Goal: Obtain resource: Obtain resource

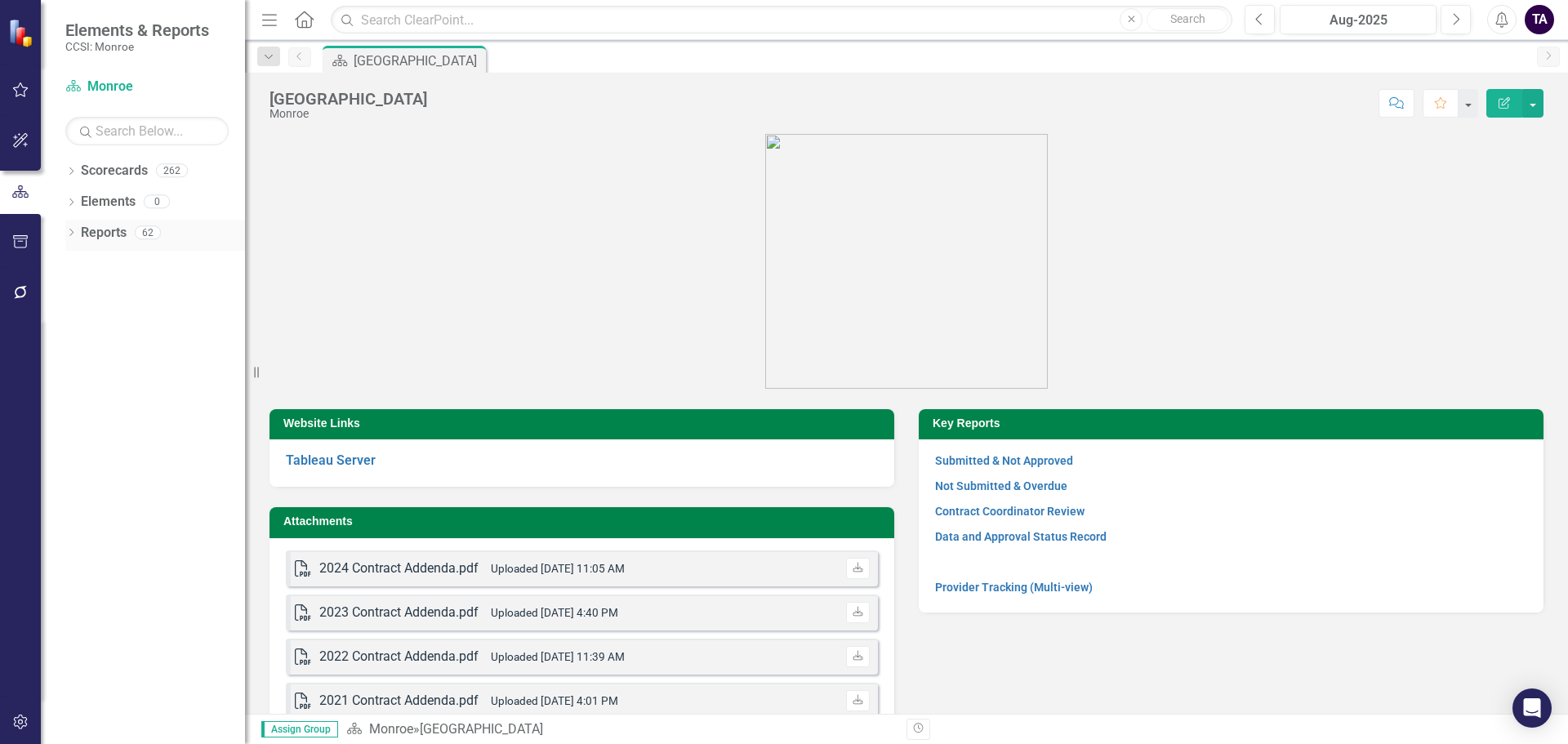
click at [72, 232] on icon "Dropdown" at bounding box center [71, 233] width 11 height 9
click at [80, 373] on div "Dropdown Measure Measures 33" at bounding box center [158, 382] width 172 height 31
click at [81, 381] on icon "Dropdown" at bounding box center [78, 382] width 11 height 9
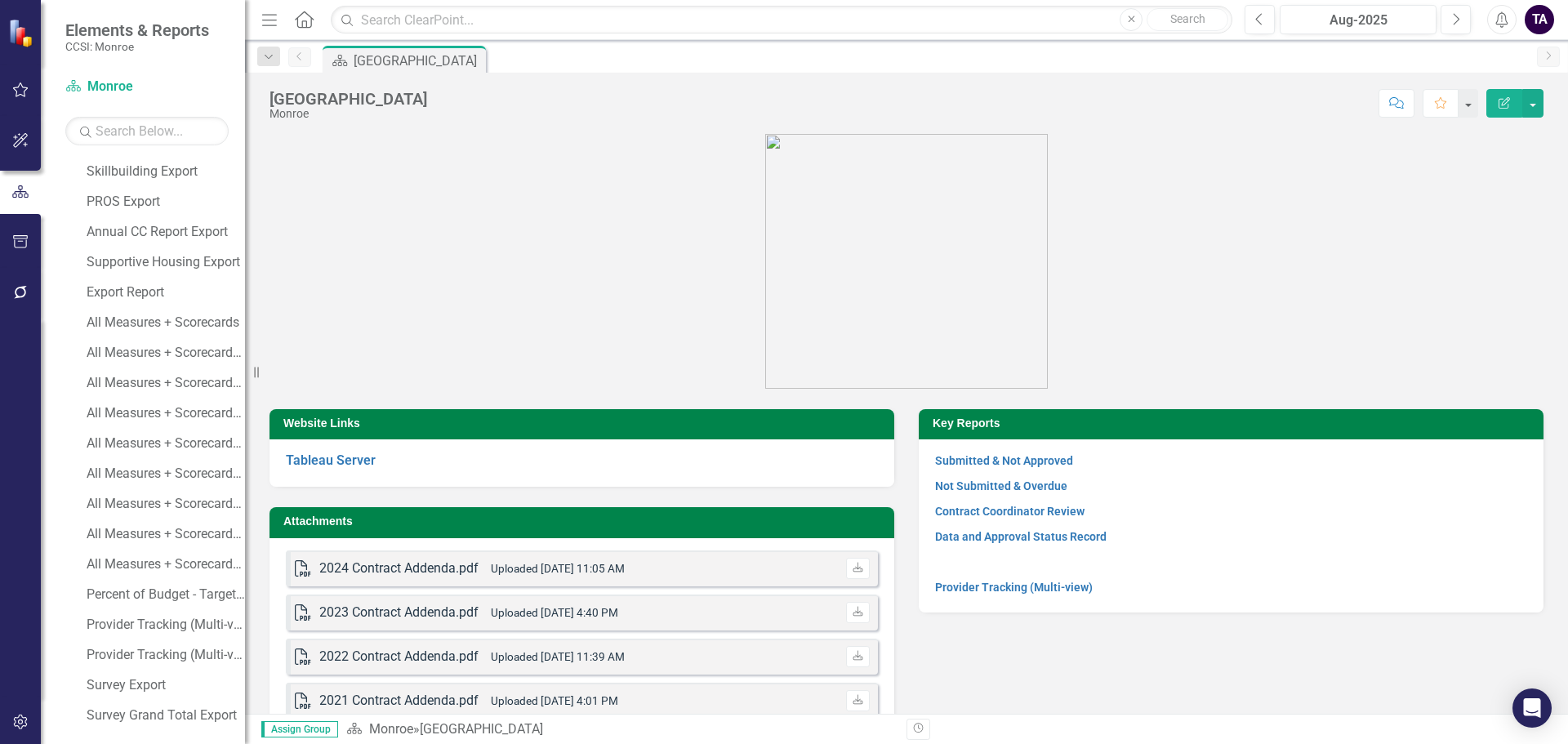
scroll to position [615, 0]
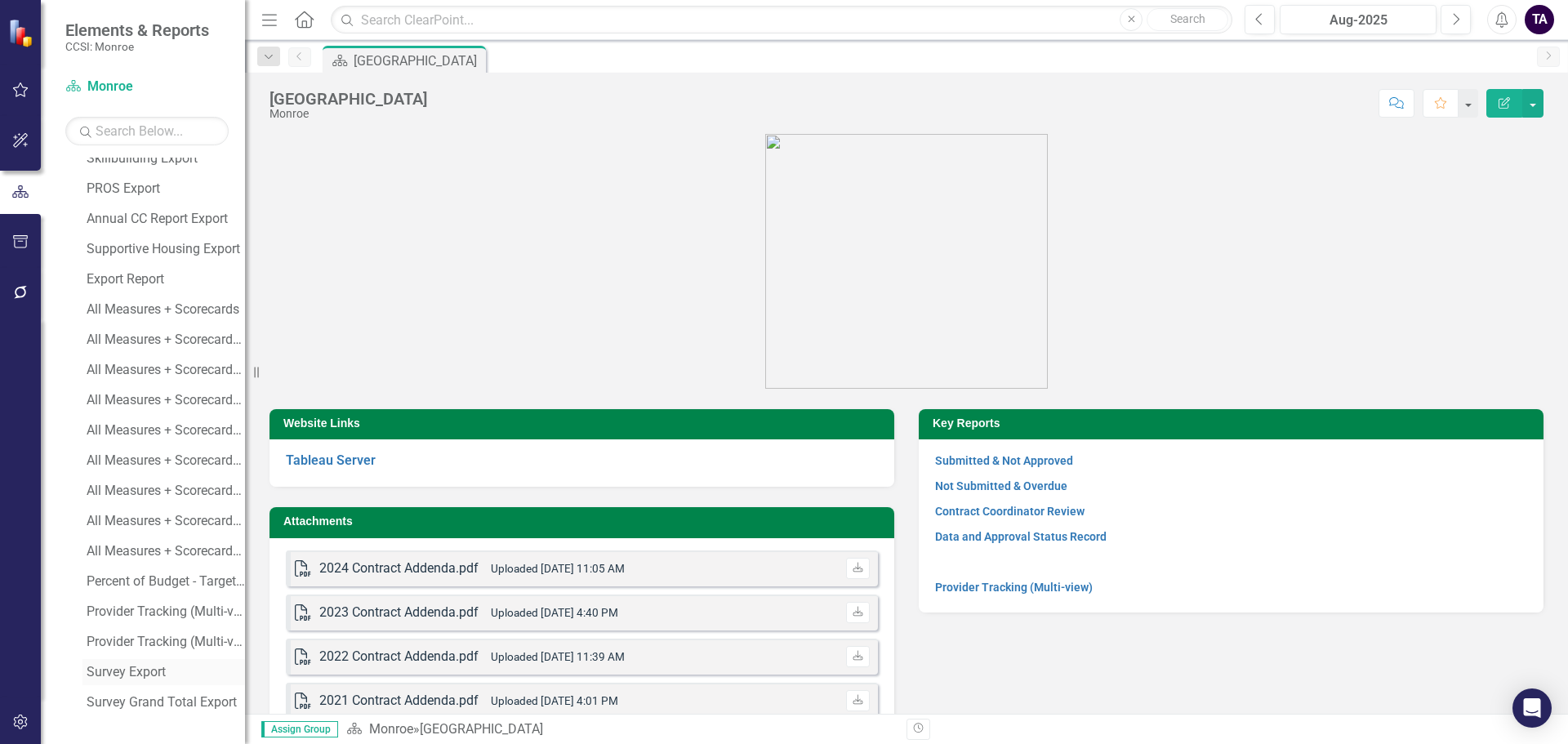
click at [115, 669] on div "Survey Export" at bounding box center [165, 671] width 158 height 15
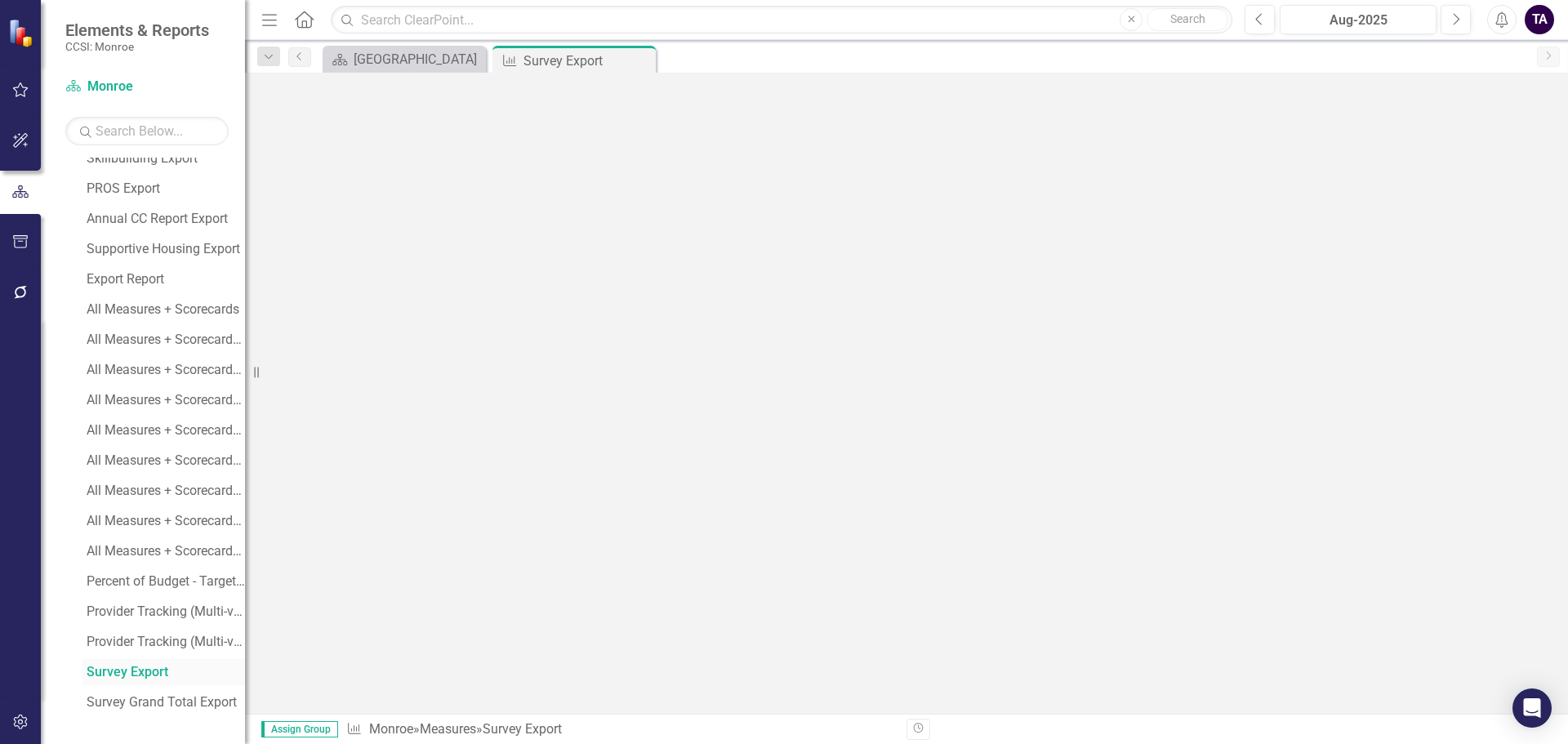
scroll to position [557, 0]
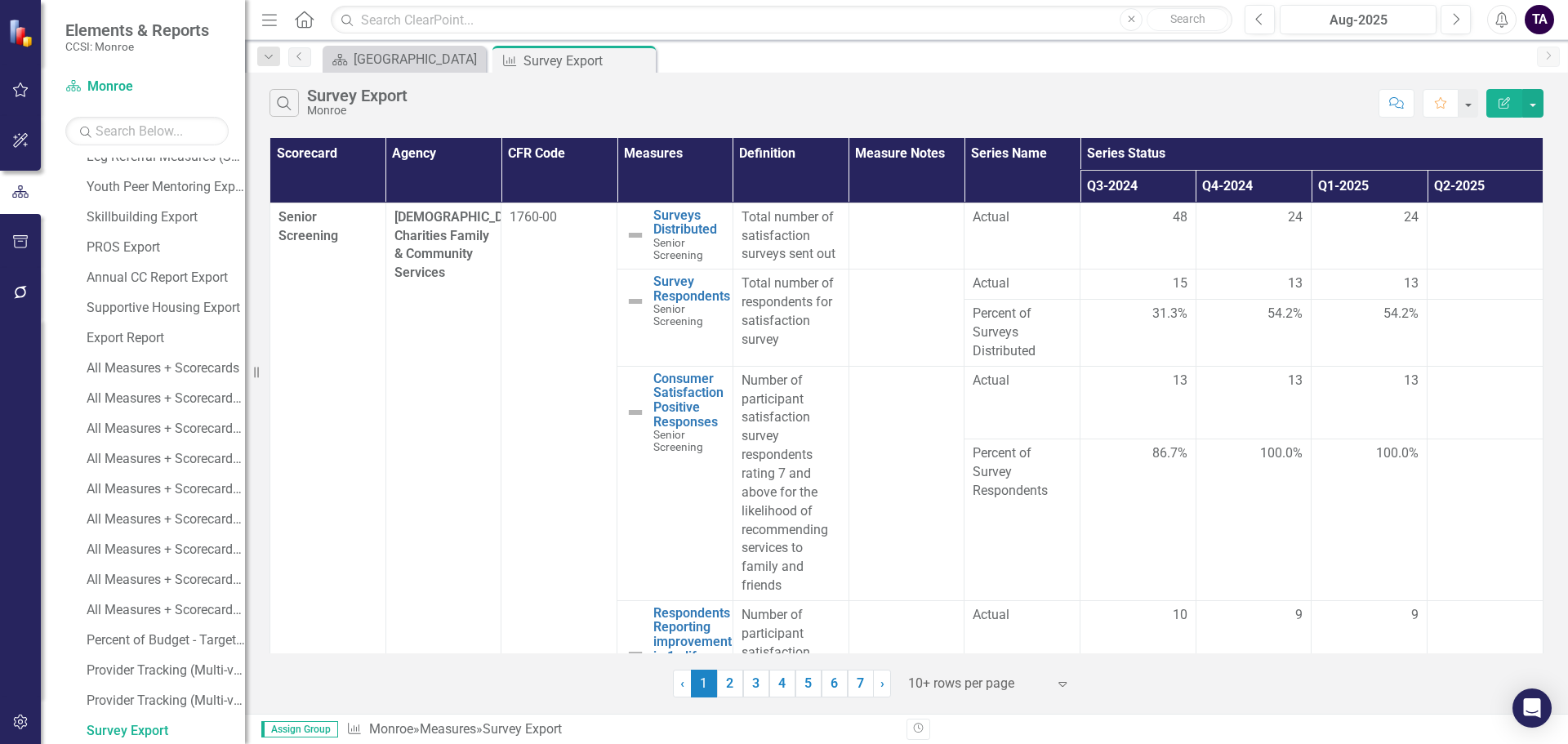
click at [1069, 685] on icon "Expand" at bounding box center [1063, 683] width 17 height 13
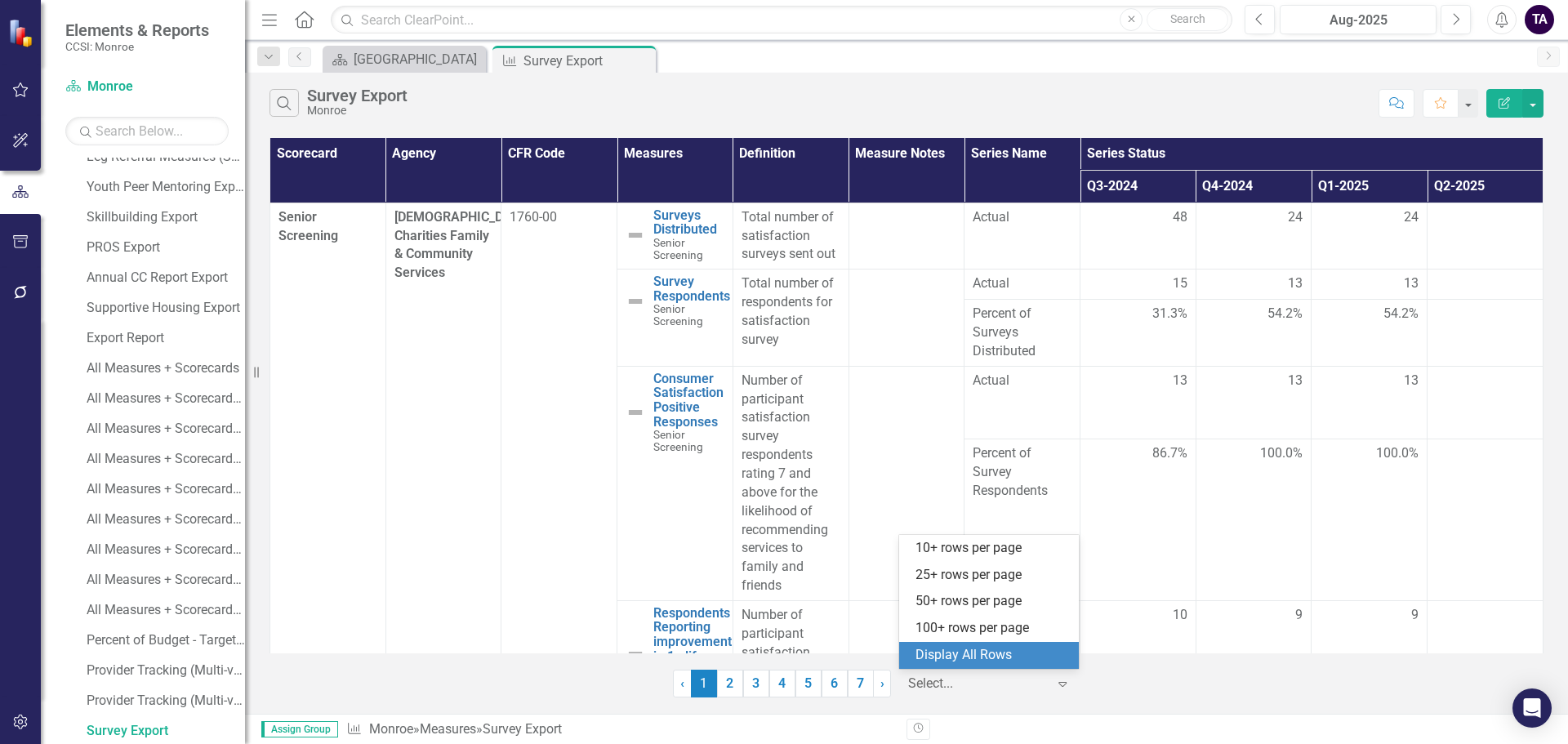
click at [1033, 664] on div "Display All Rows" at bounding box center [988, 655] width 179 height 27
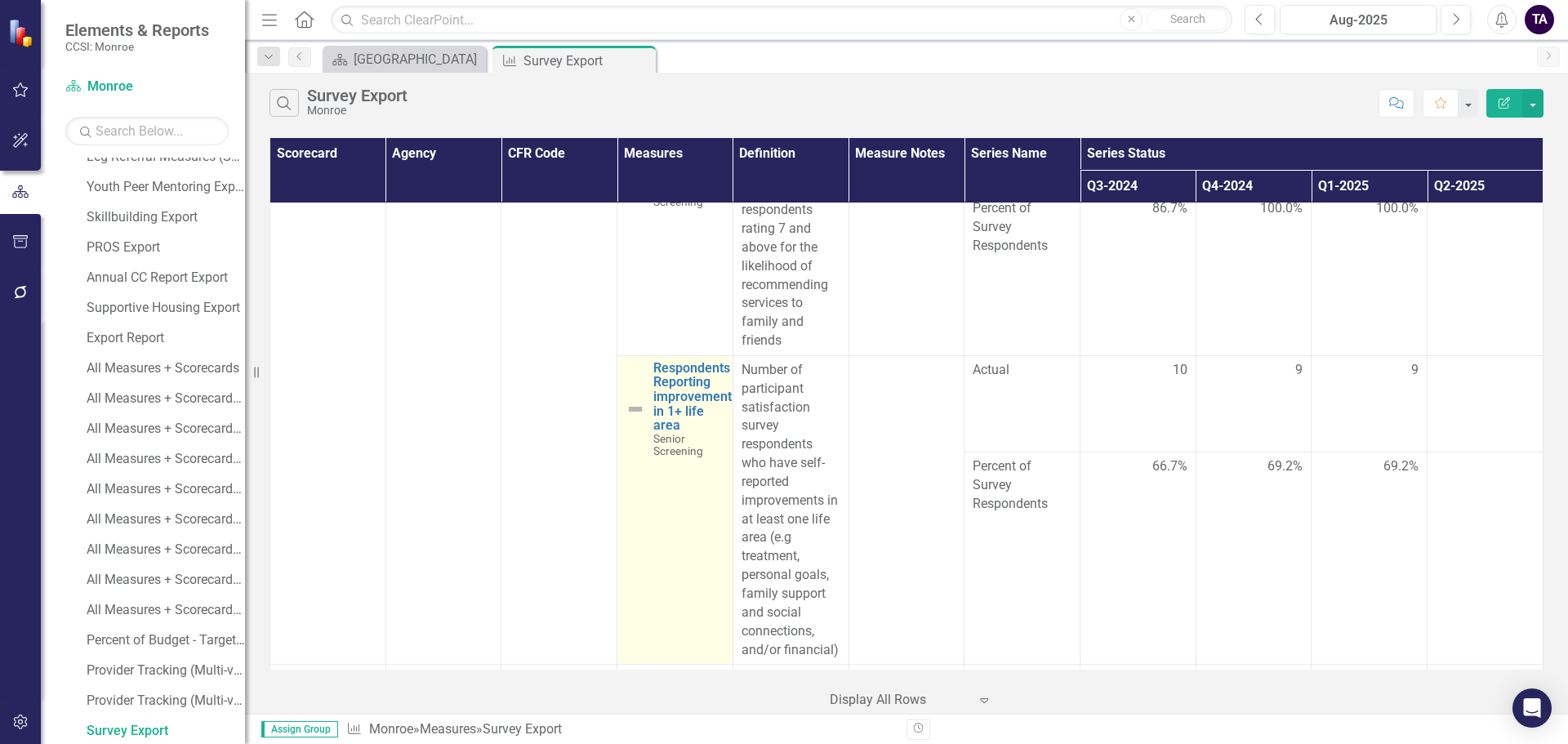
scroll to position [327, 0]
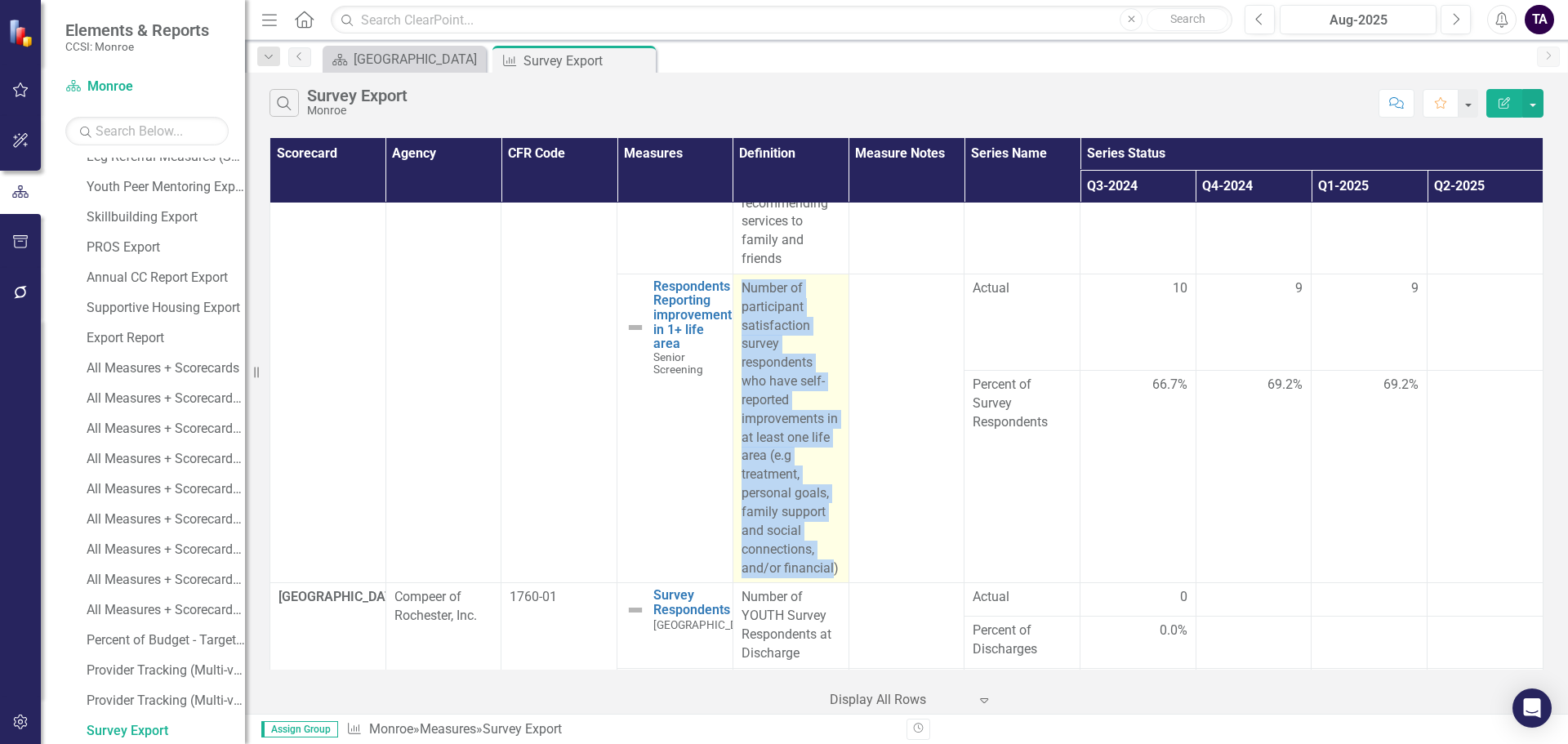
drag, startPoint x: 830, startPoint y: 567, endPoint x: 736, endPoint y: 289, distance: 293.5
click at [742, 289] on p "Number of participant satisfaction survey respondents who have self-reported im…" at bounding box center [791, 428] width 99 height 299
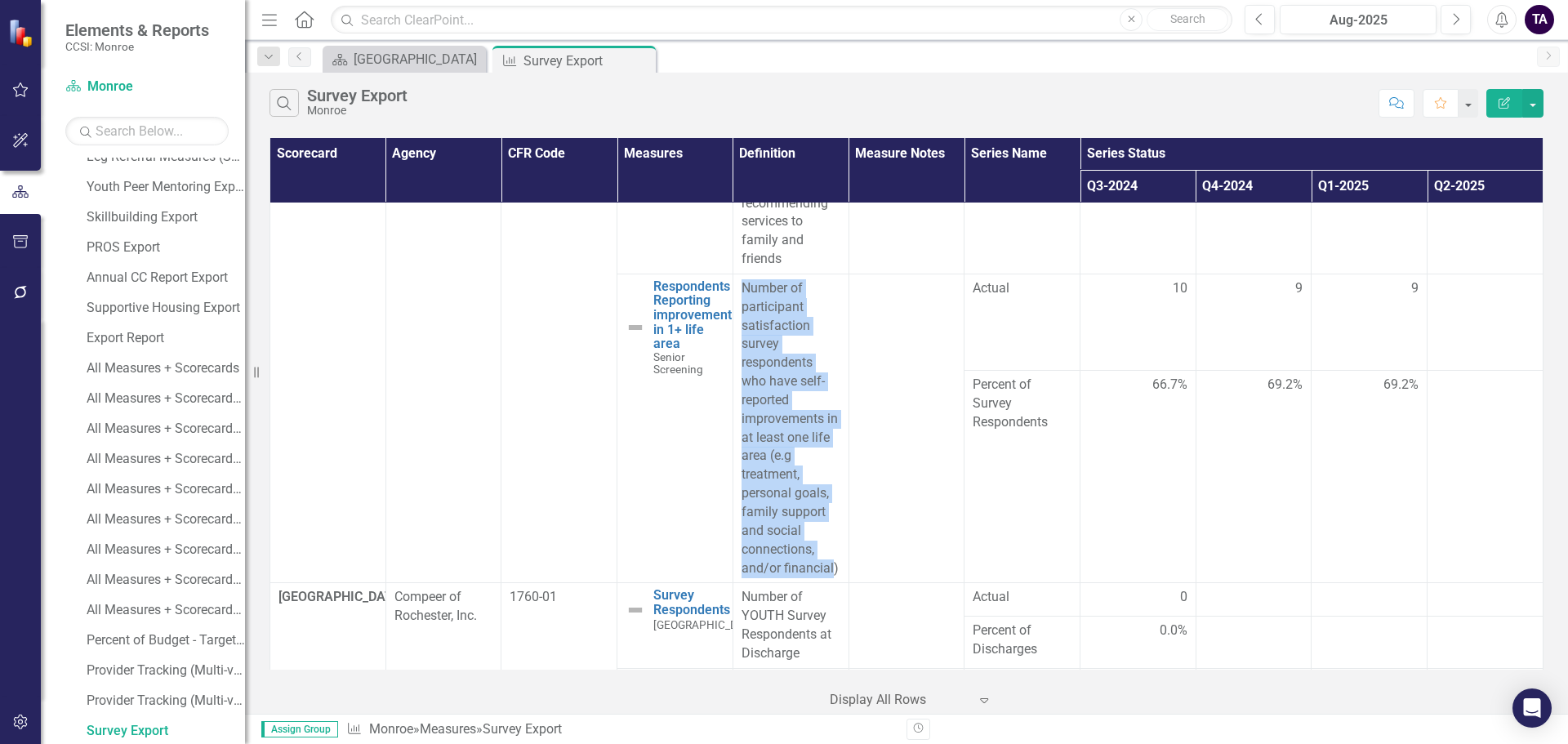
copy p "Number of participant satisfaction survey respondents who have self-reported im…"
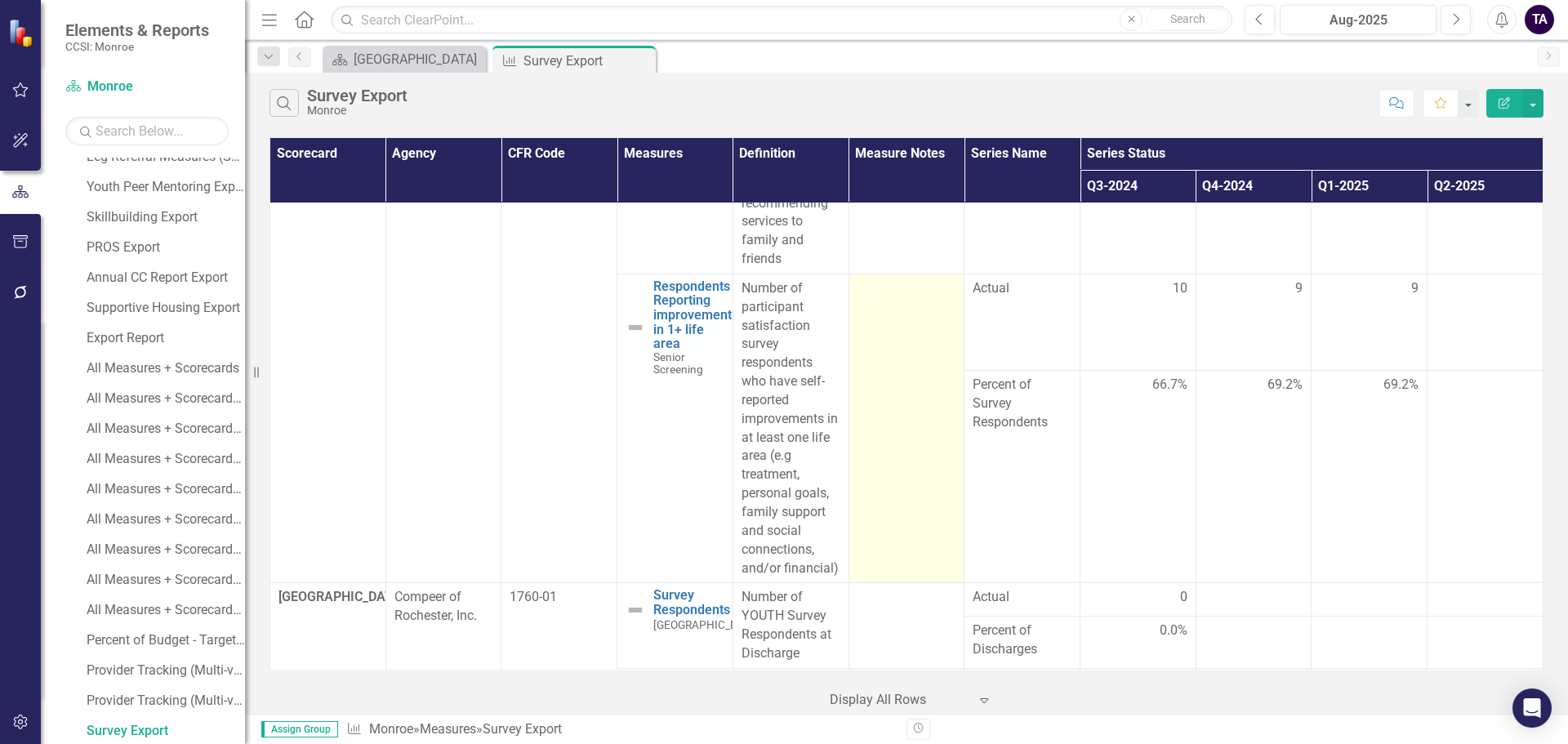
click at [926, 436] on td at bounding box center [906, 428] width 116 height 309
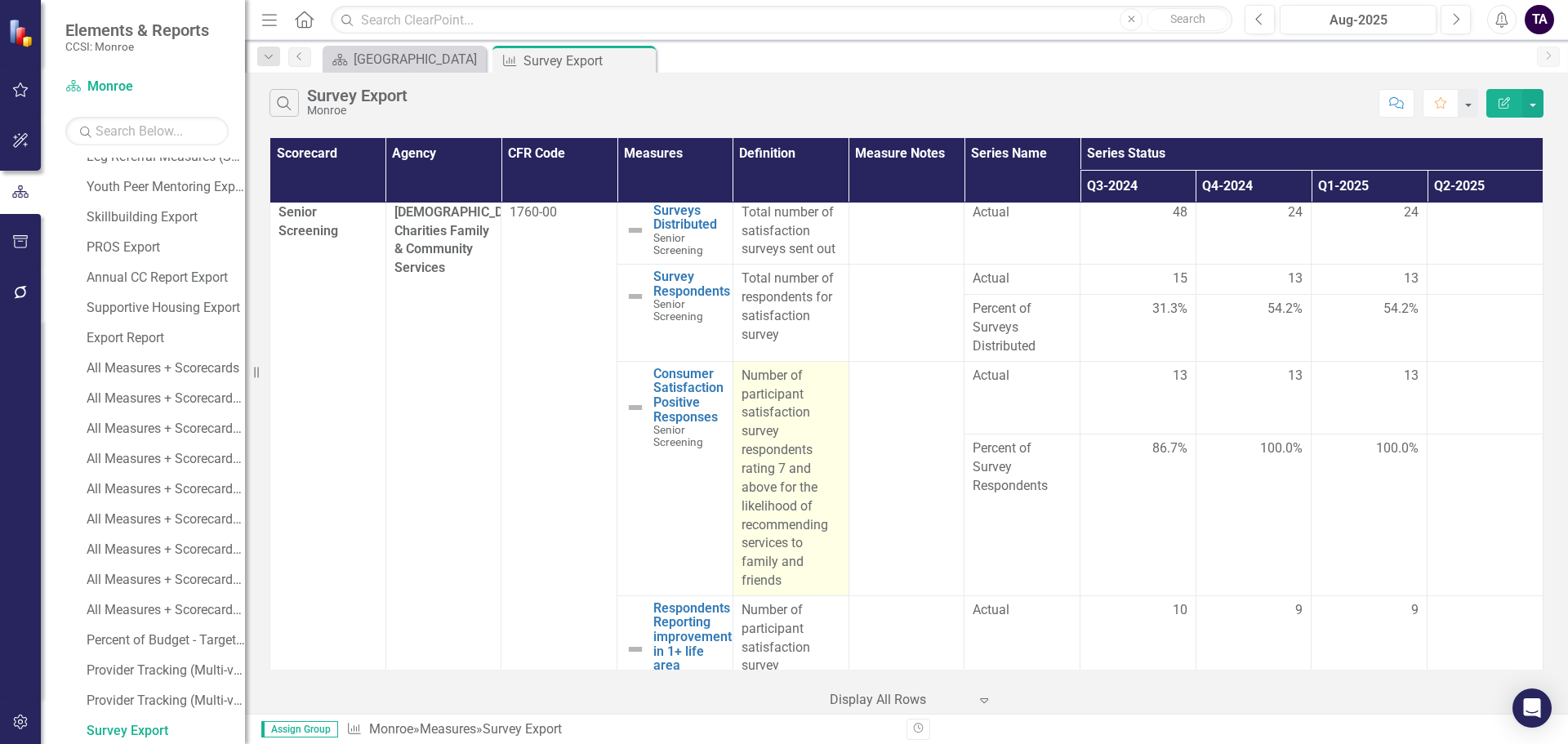
scroll to position [0, 0]
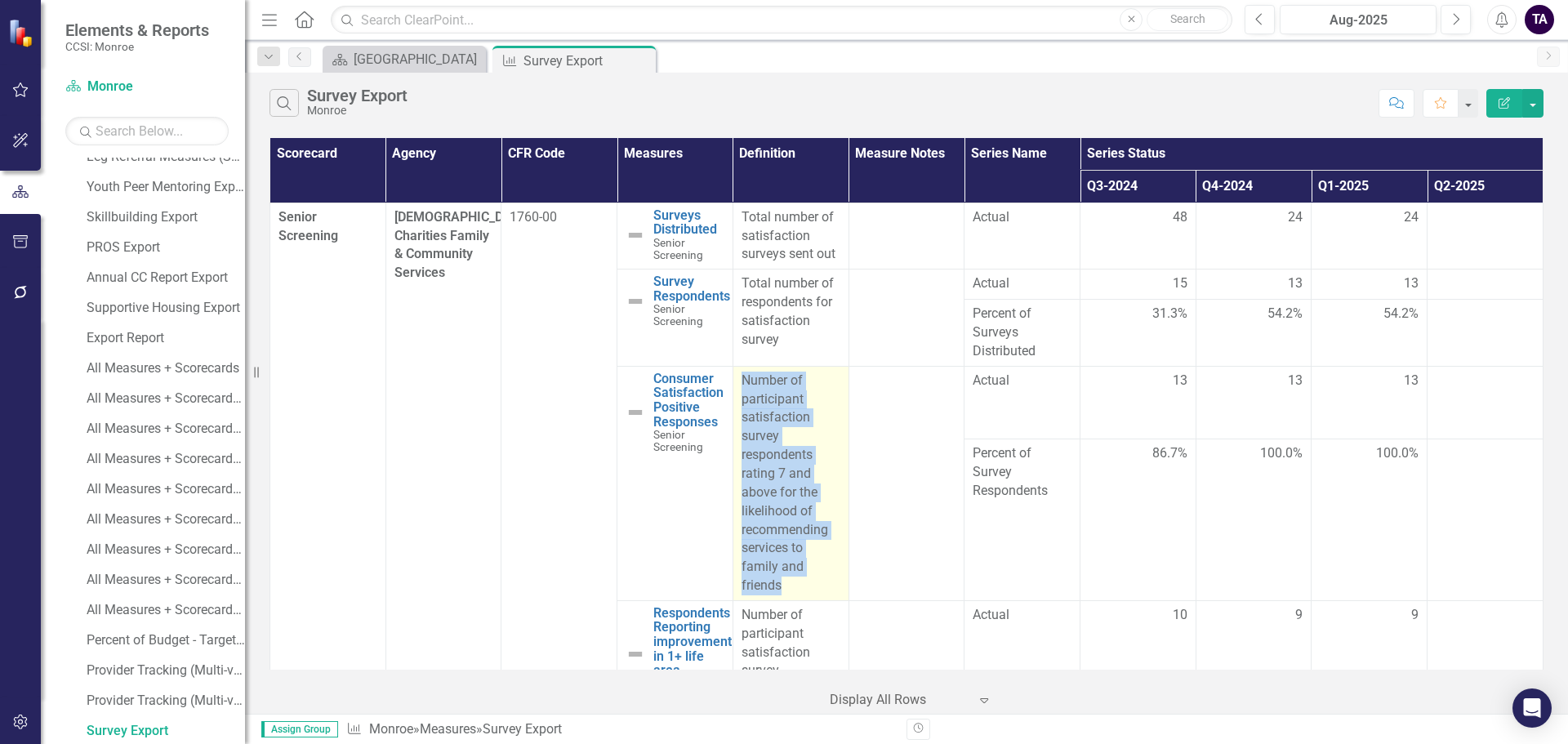
drag, startPoint x: 799, startPoint y: 586, endPoint x: 735, endPoint y: 369, distance: 226.2
click at [735, 369] on td "Number of participant satisfaction survey respondents rating 7 and above for th…" at bounding box center [791, 483] width 116 height 234
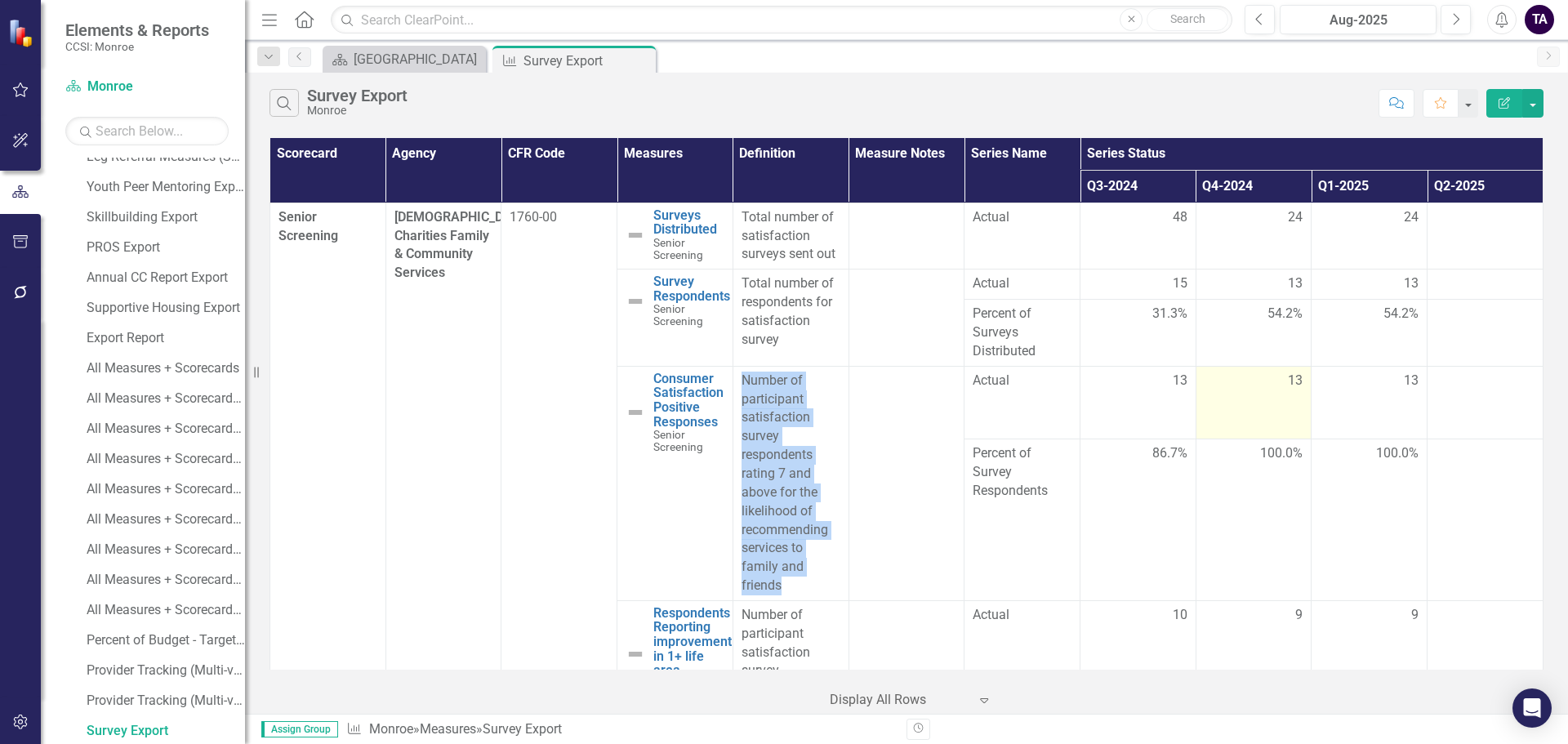
copy div "Number of participant satisfaction survey respondents rating 7 and above for th…"
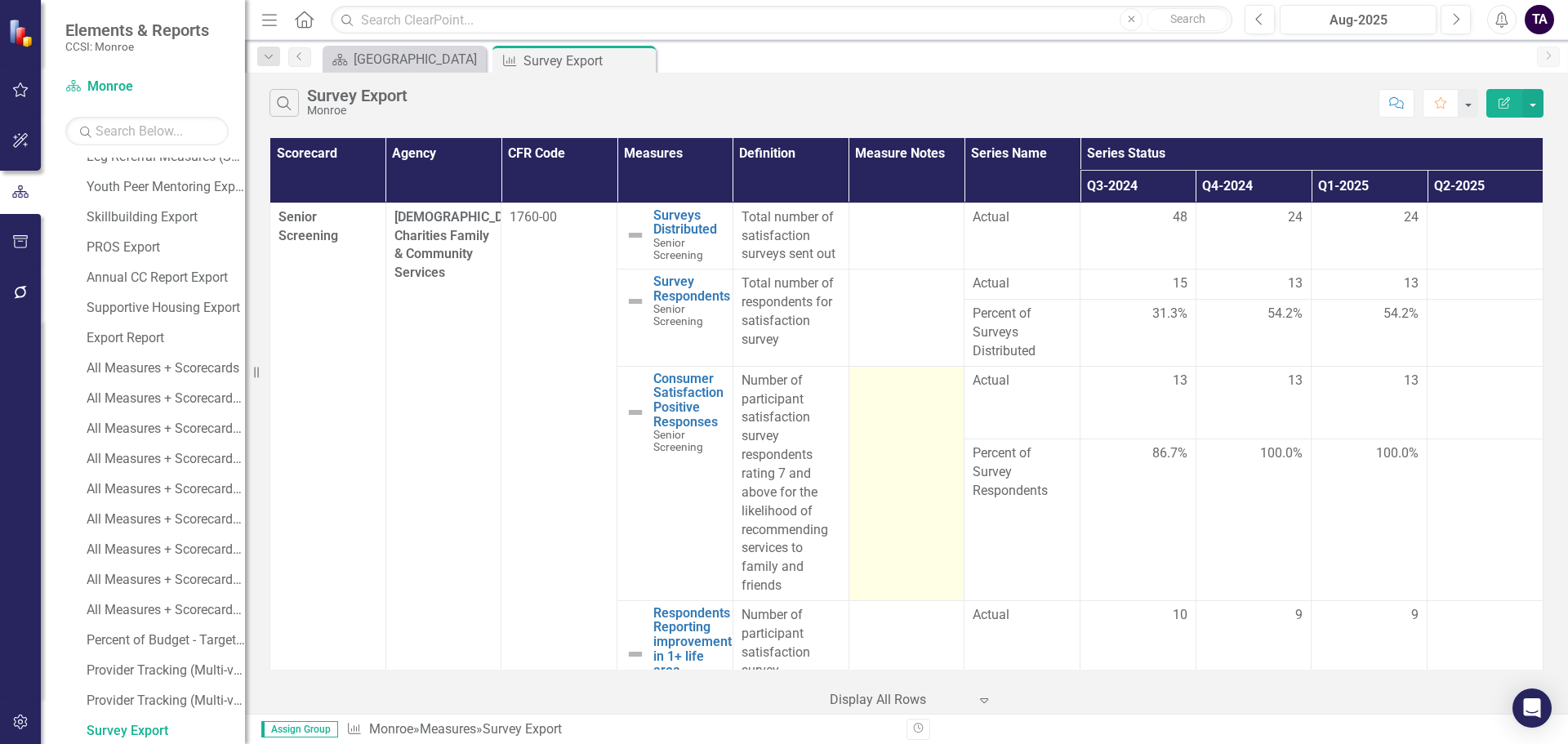
click at [901, 475] on td at bounding box center [906, 483] width 116 height 234
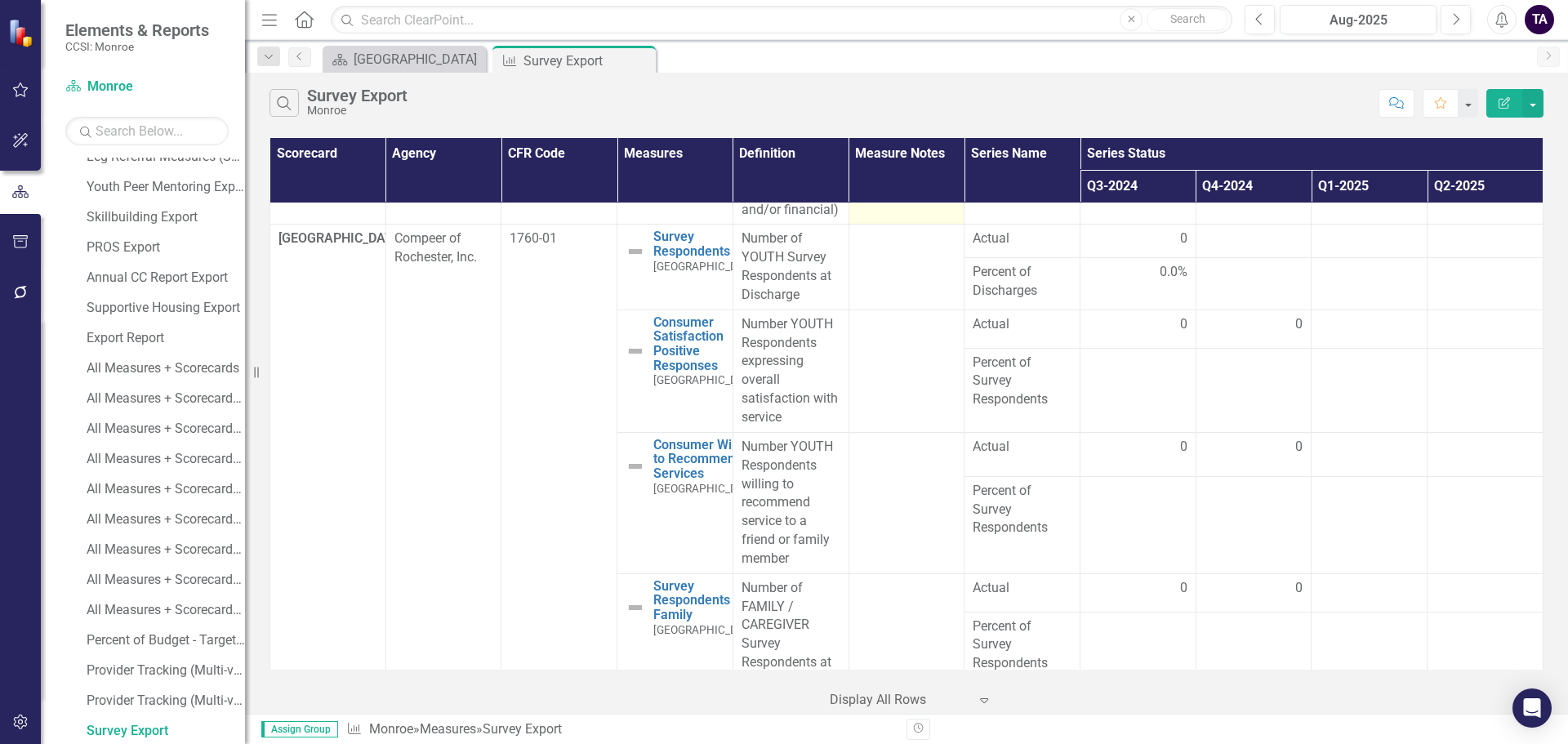
scroll to position [734, 0]
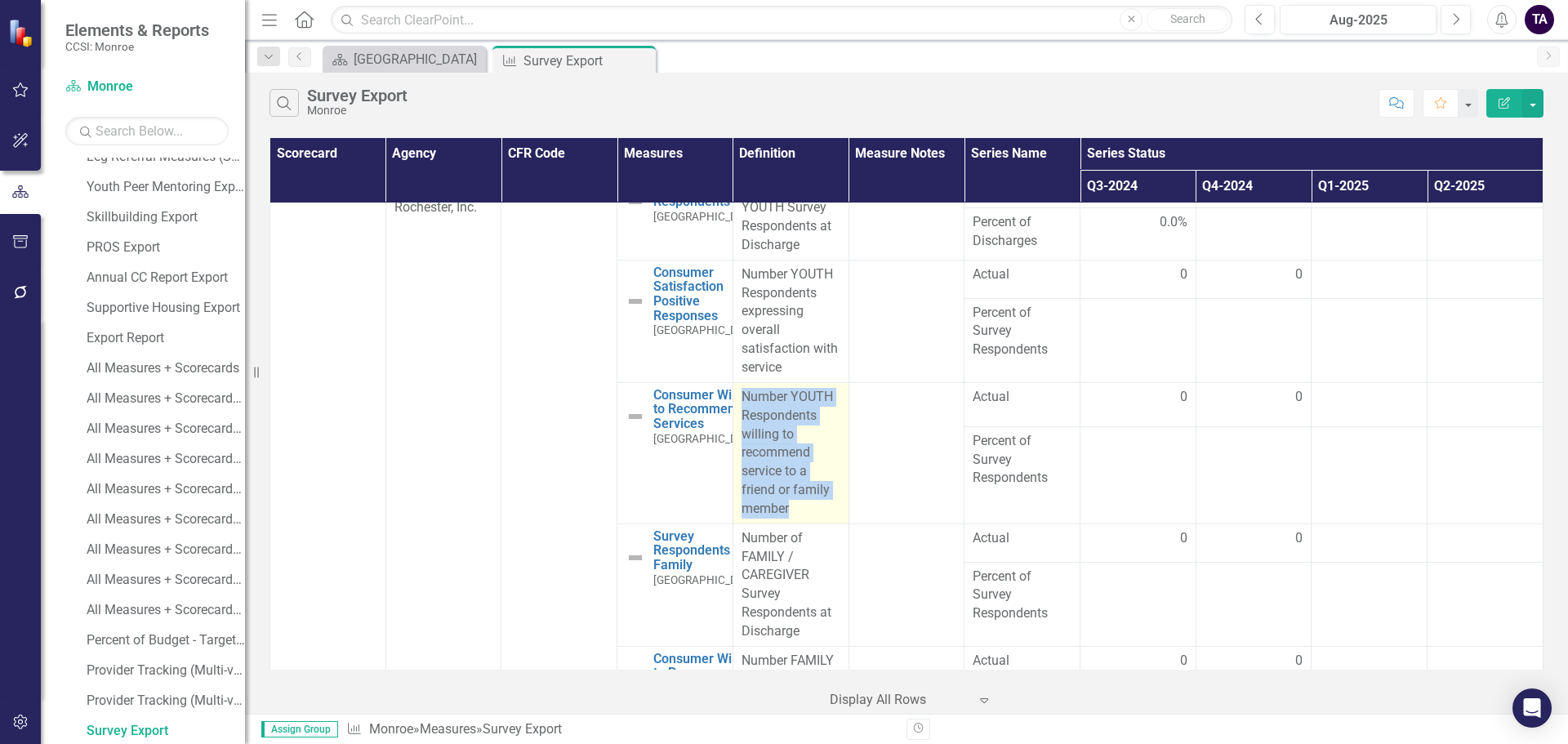
drag, startPoint x: 804, startPoint y: 510, endPoint x: 739, endPoint y: 395, distance: 132.1
click at [742, 395] on div "Number YOUTH Respondents willing to recommend service to a friend or family mem…" at bounding box center [791, 453] width 99 height 130
copy div "Number YOUTH Respondents willing to recommend service to a friend or family mem…"
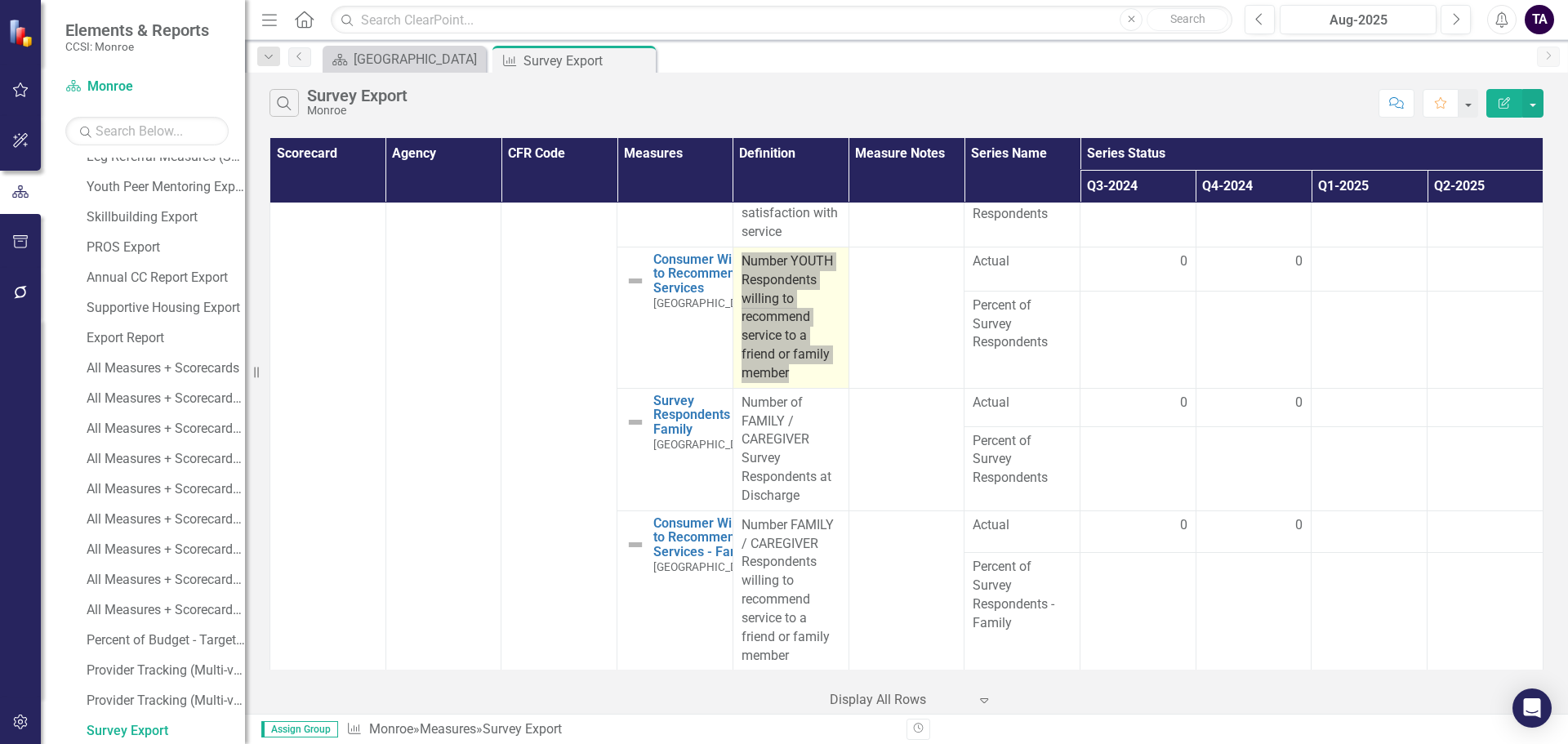
scroll to position [898, 0]
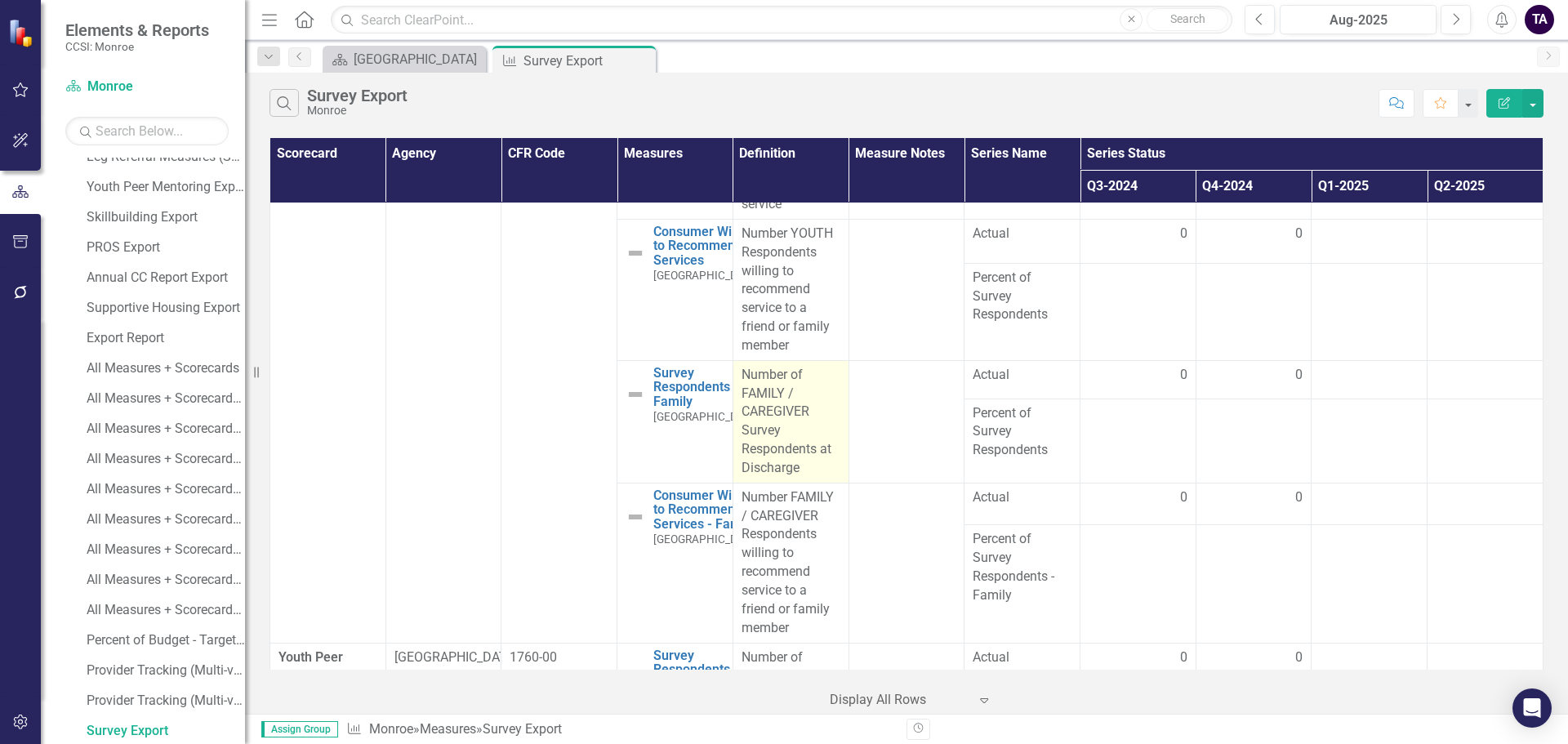
click at [801, 445] on div "Number of FAMILY / CAREGIVER Survey Respondents at Discharge" at bounding box center [791, 421] width 99 height 112
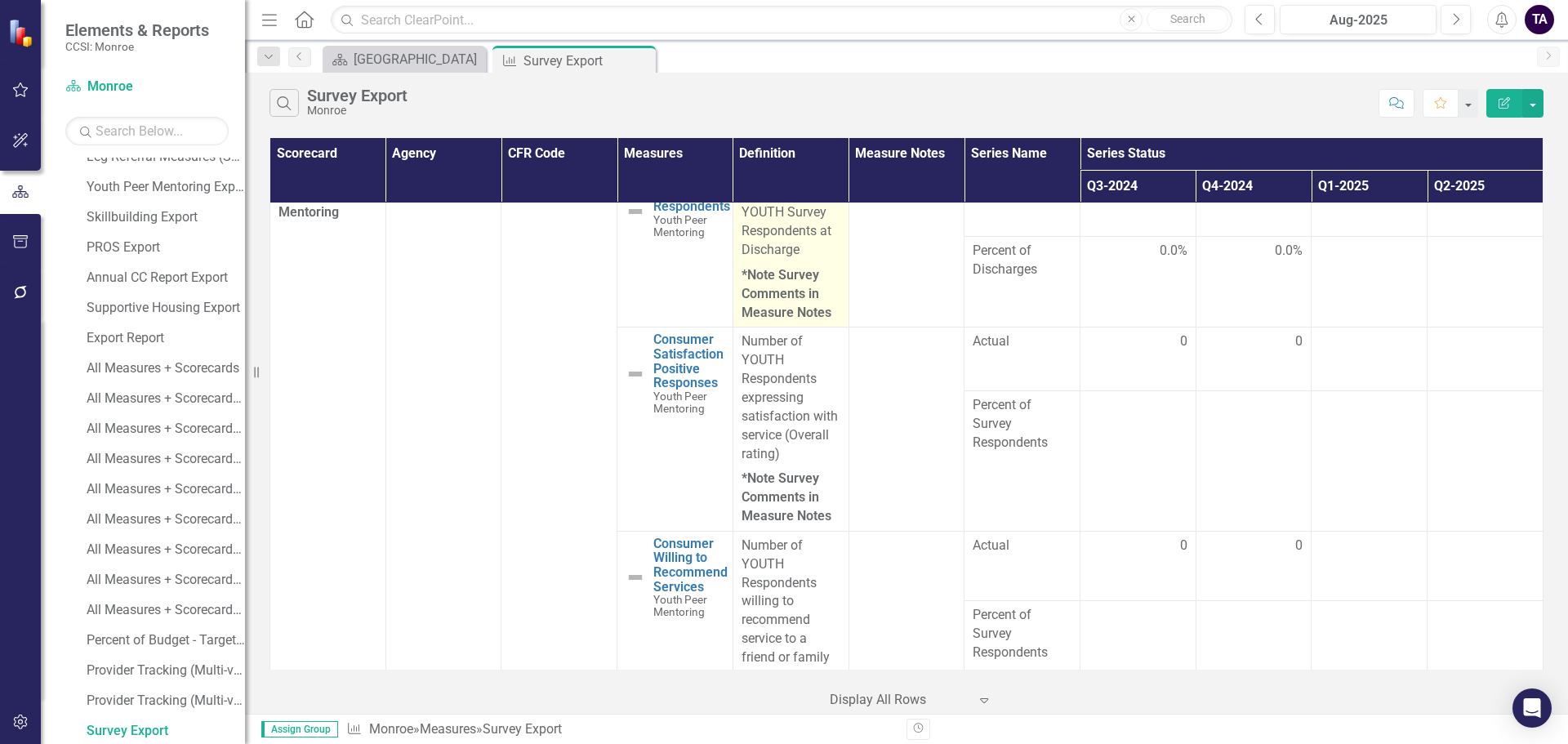
scroll to position [1387, 0]
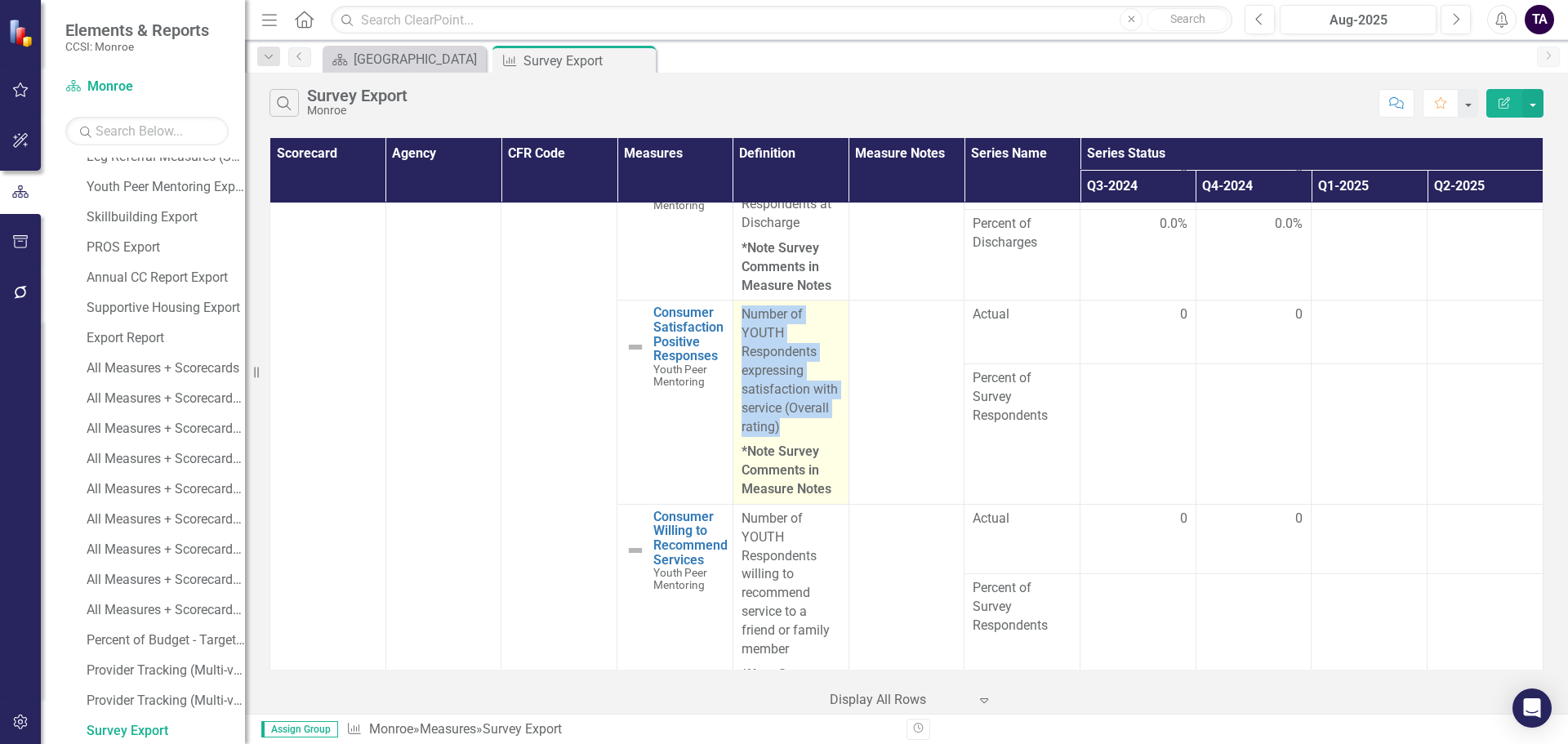
drag, startPoint x: 781, startPoint y: 426, endPoint x: 739, endPoint y: 319, distance: 114.9
click at [742, 319] on p "Number of YOUTH Respondents expressing satisfaction with service (Overall ratin…" at bounding box center [791, 372] width 99 height 134
copy p "Number of YOUTH Respondents expressing satisfaction with service (Overall ratin…"
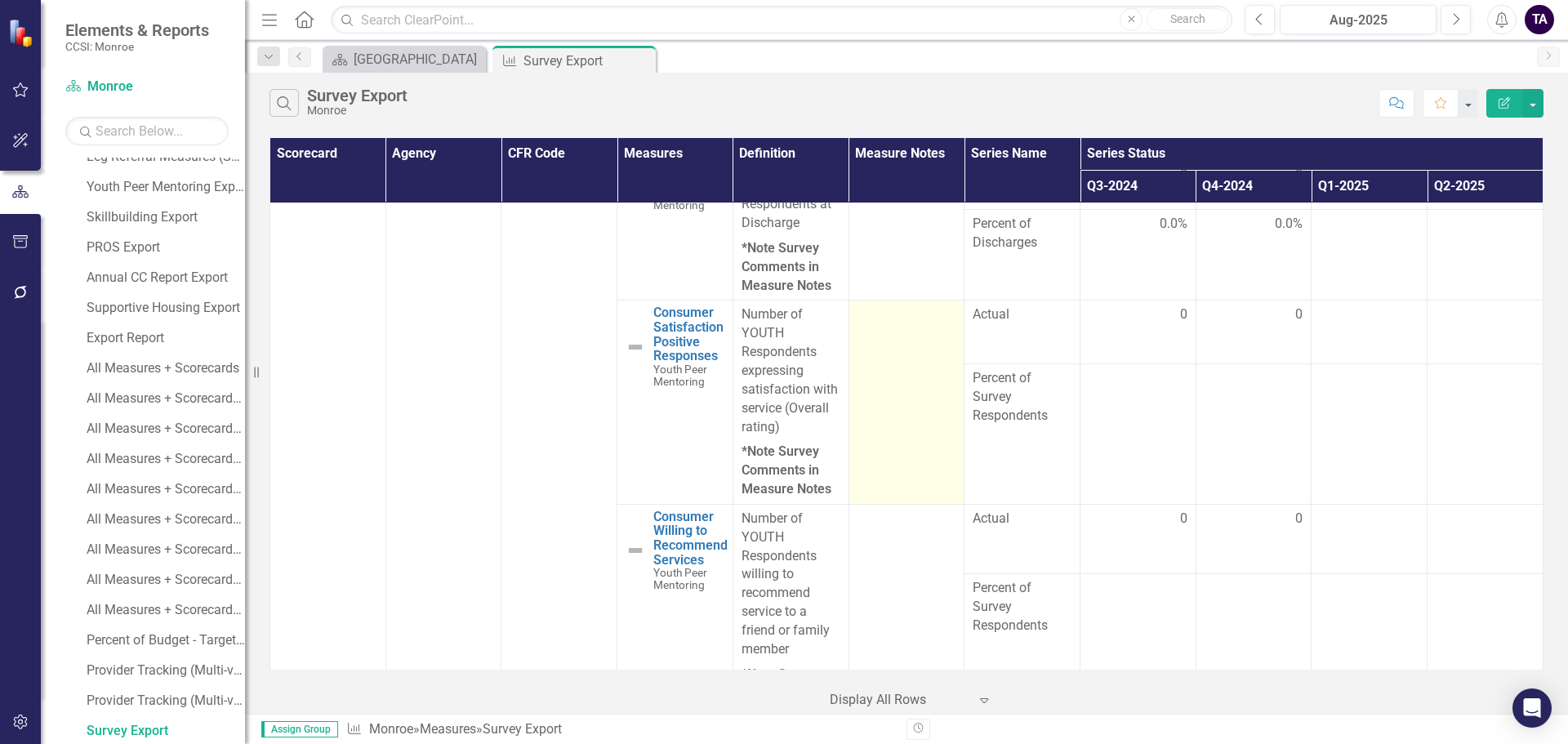
click at [895, 462] on td at bounding box center [906, 402] width 116 height 204
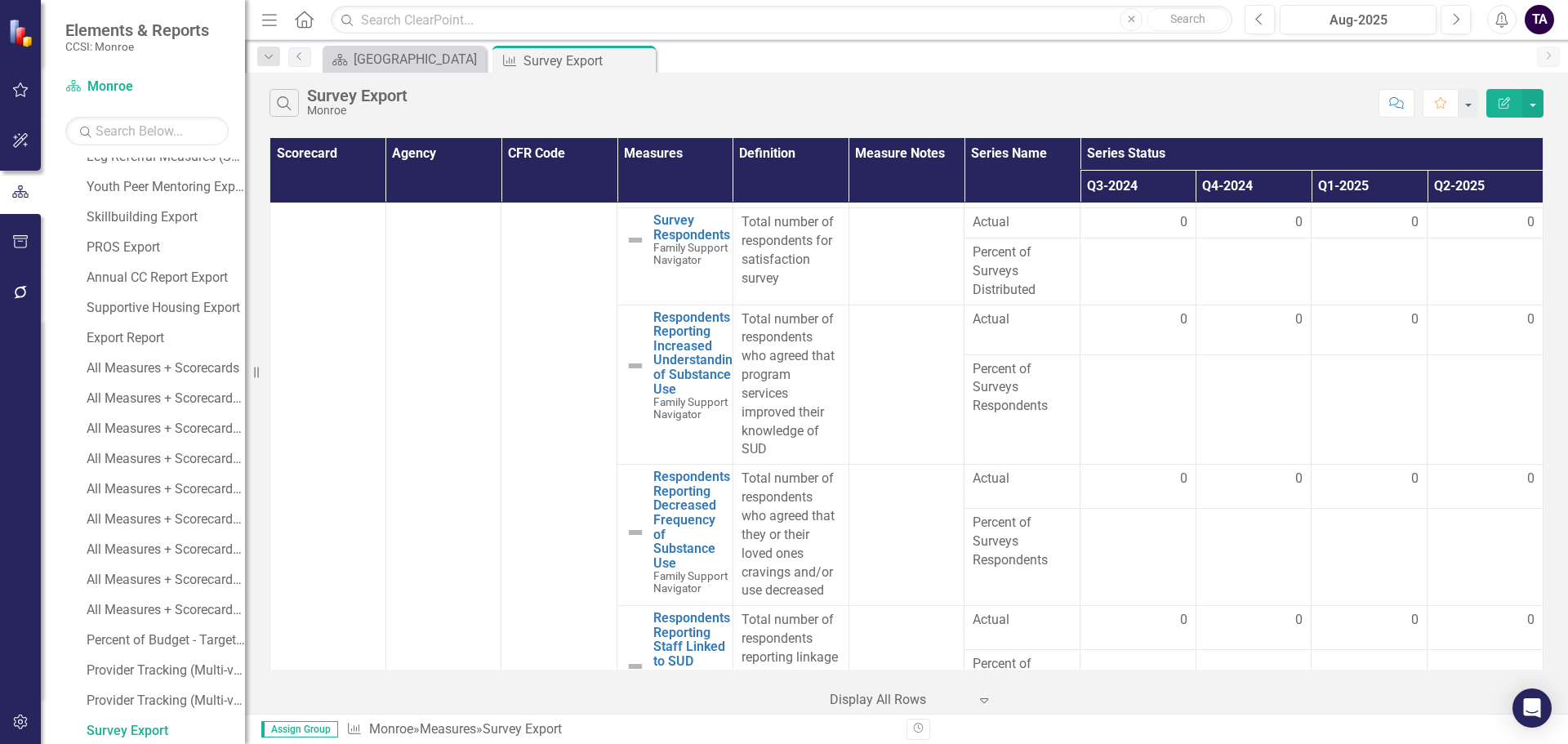
scroll to position [2612, 0]
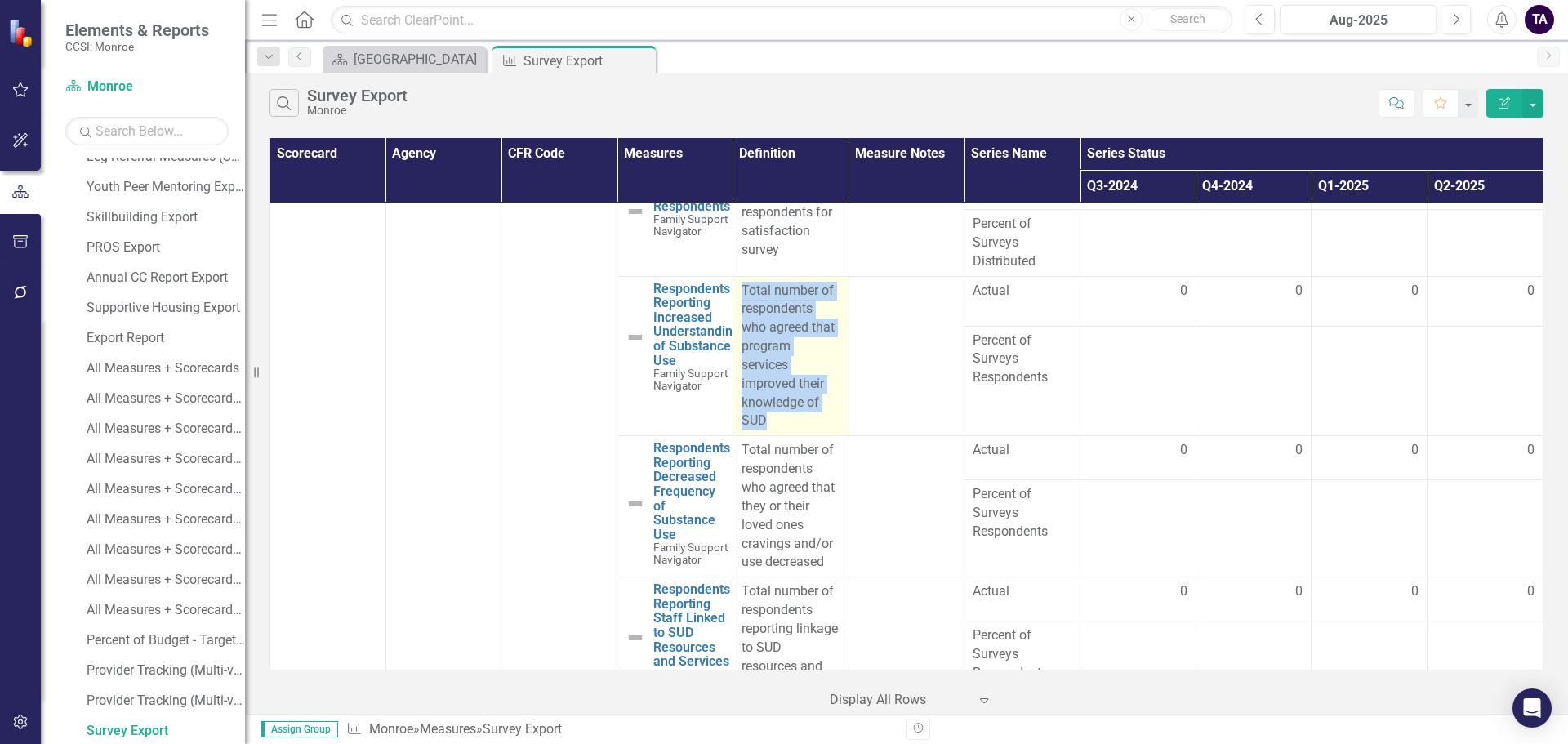
drag, startPoint x: 765, startPoint y: 423, endPoint x: 740, endPoint y: 294, distance: 131.4
click at [742, 294] on div "Total number of respondents who agreed that program services improved their kno…" at bounding box center [791, 356] width 99 height 149
copy div "Total number of respondents who agreed that program services improved their kno…"
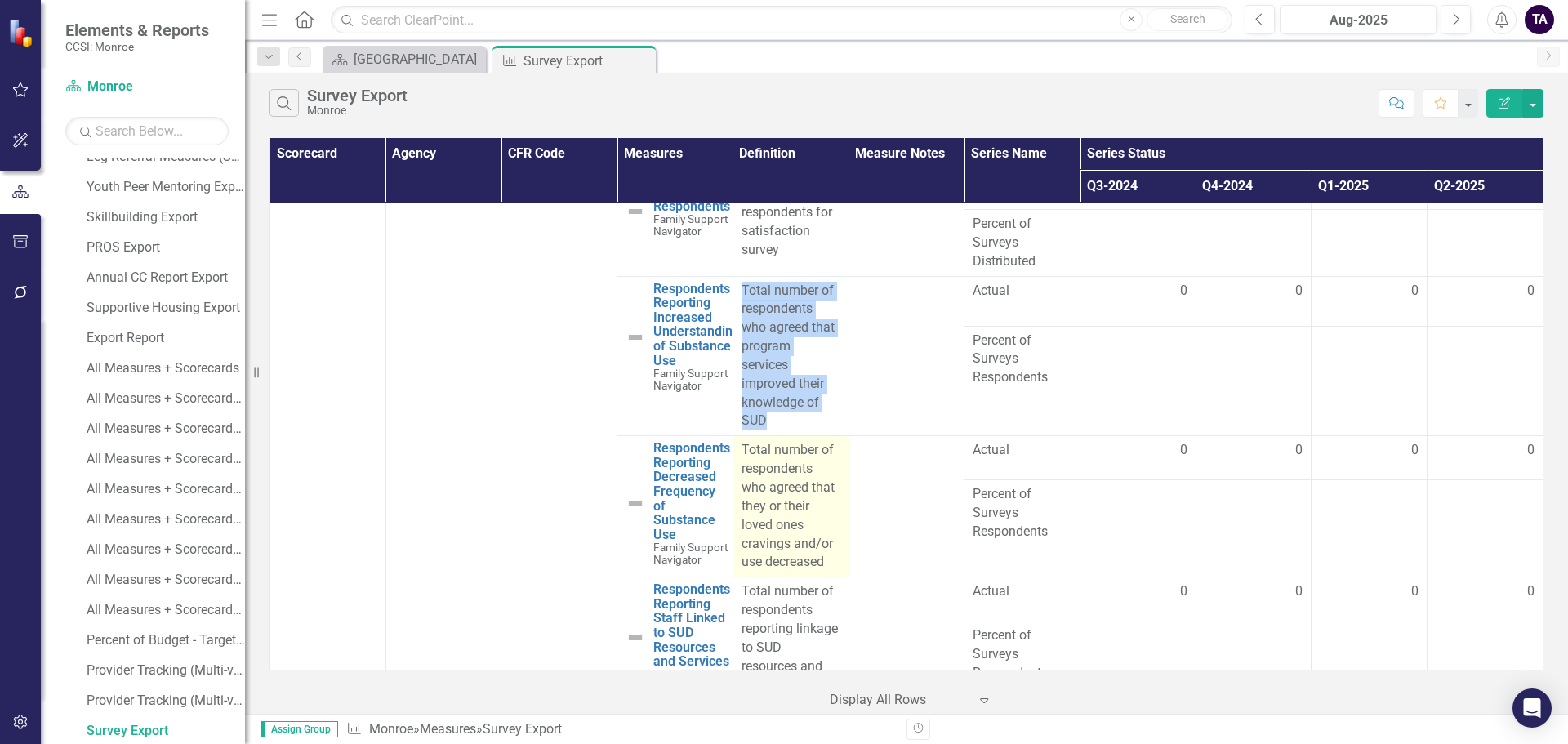
drag, startPoint x: 830, startPoint y: 561, endPoint x: 738, endPoint y: 450, distance: 144.2
click at [742, 450] on p "Total number of respondents who agreed that they or their loved ones cravings a…" at bounding box center [791, 505] width 99 height 130
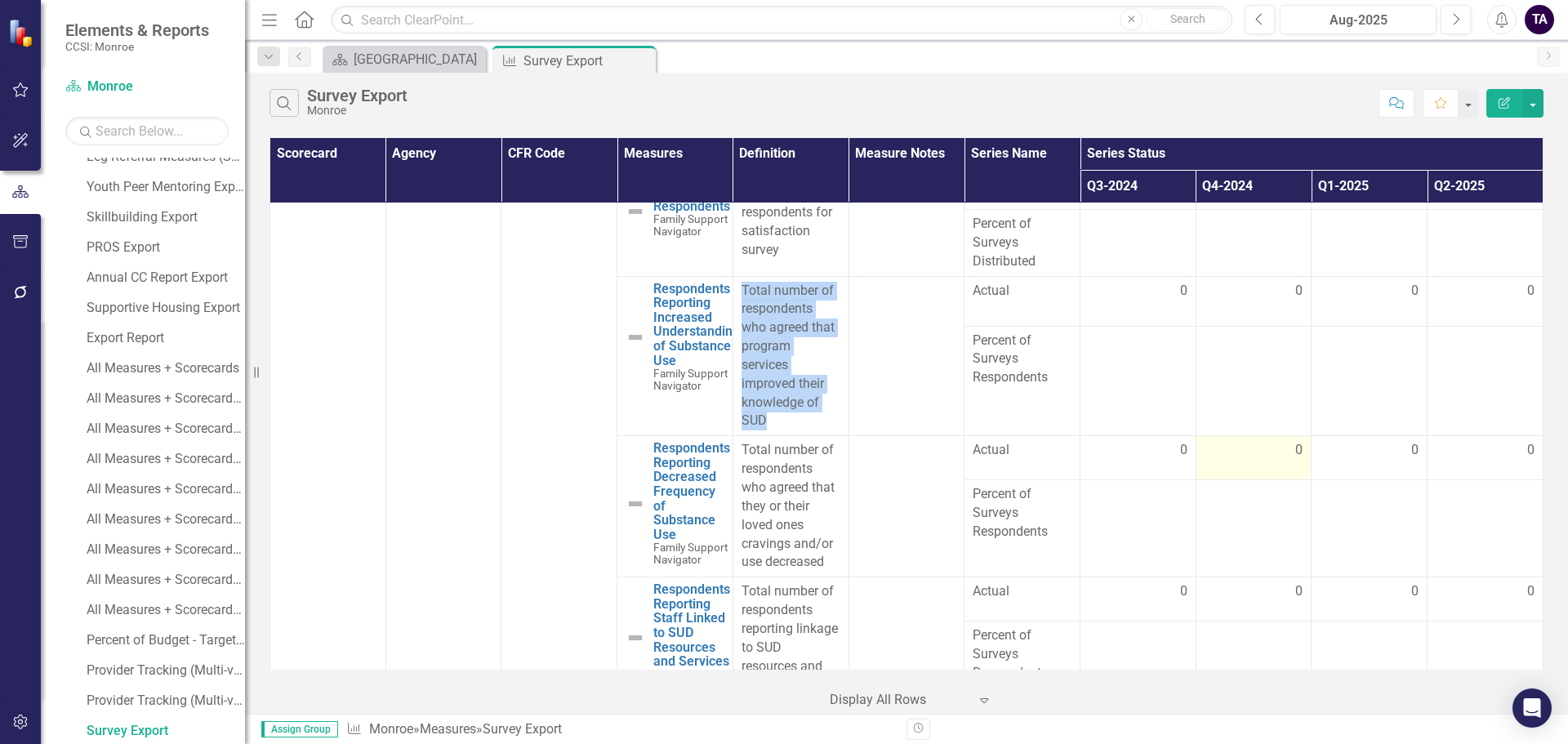
copy p "Total number of respondents who agreed that they or their loved ones cravings a…"
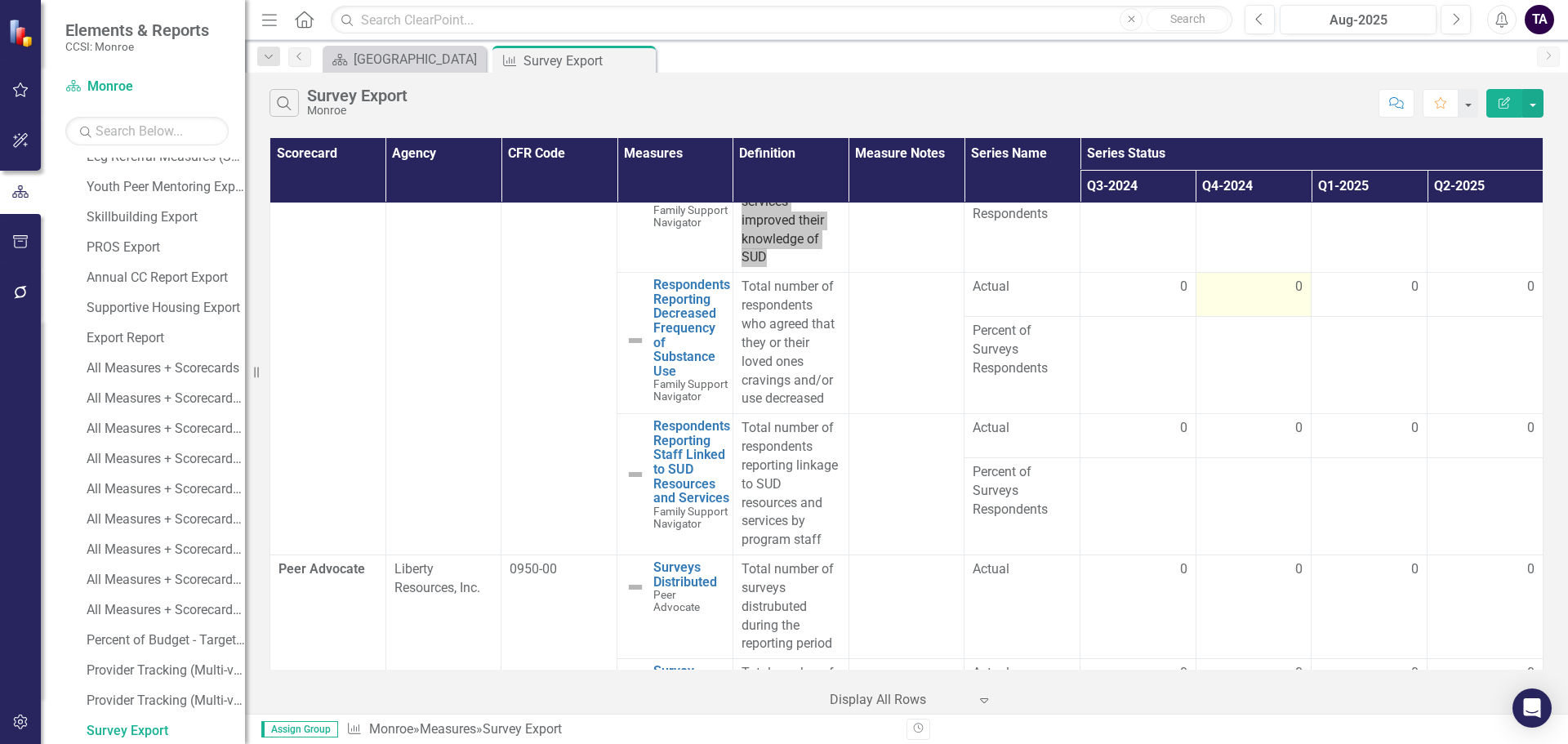
scroll to position [2857, 0]
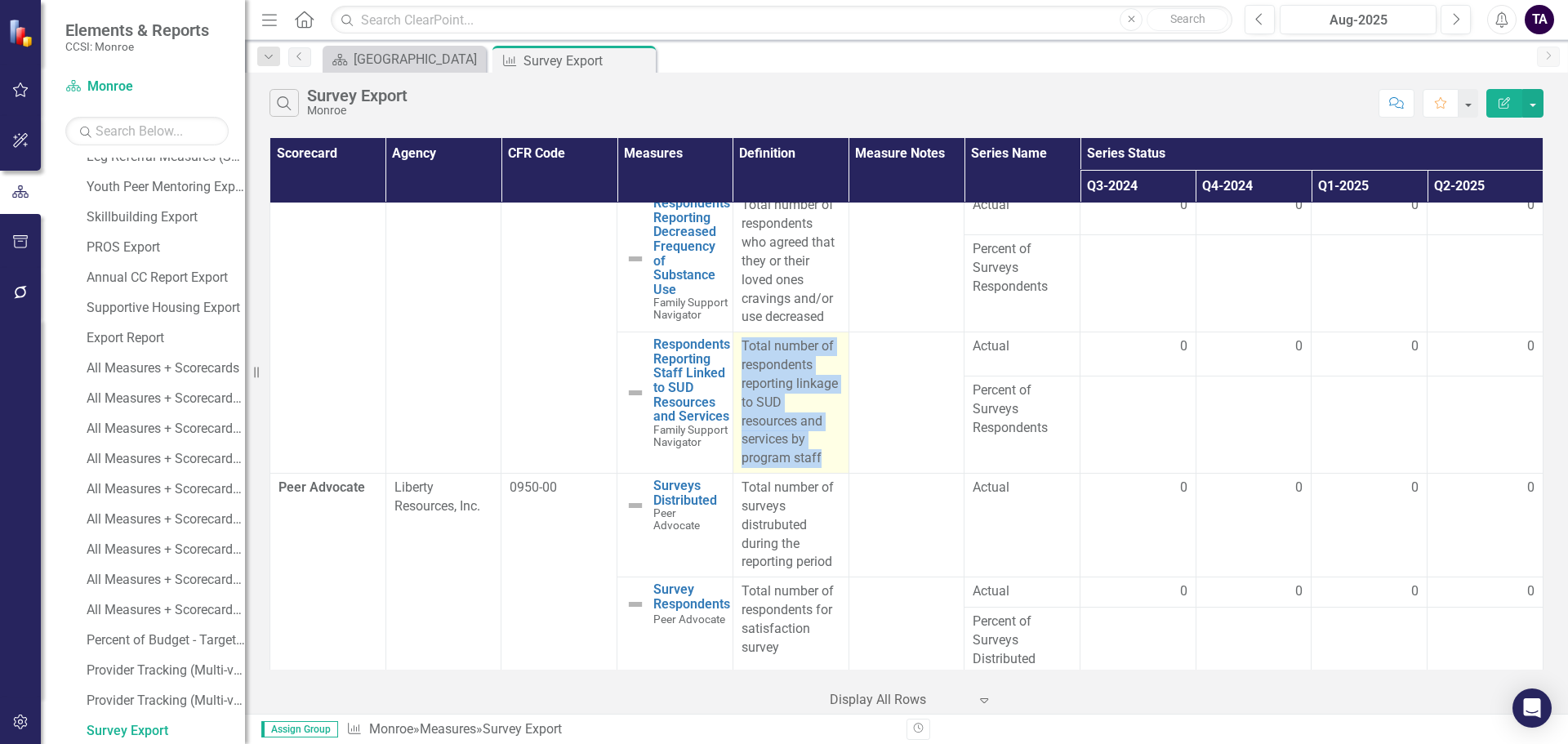
drag, startPoint x: 825, startPoint y: 464, endPoint x: 738, endPoint y: 343, distance: 149.0
click at [742, 343] on p "Total number of respondents reporting linkage to SUD resources and services by …" at bounding box center [791, 402] width 99 height 130
copy p "Total number of respondents reporting linkage to SUD resources and services by …"
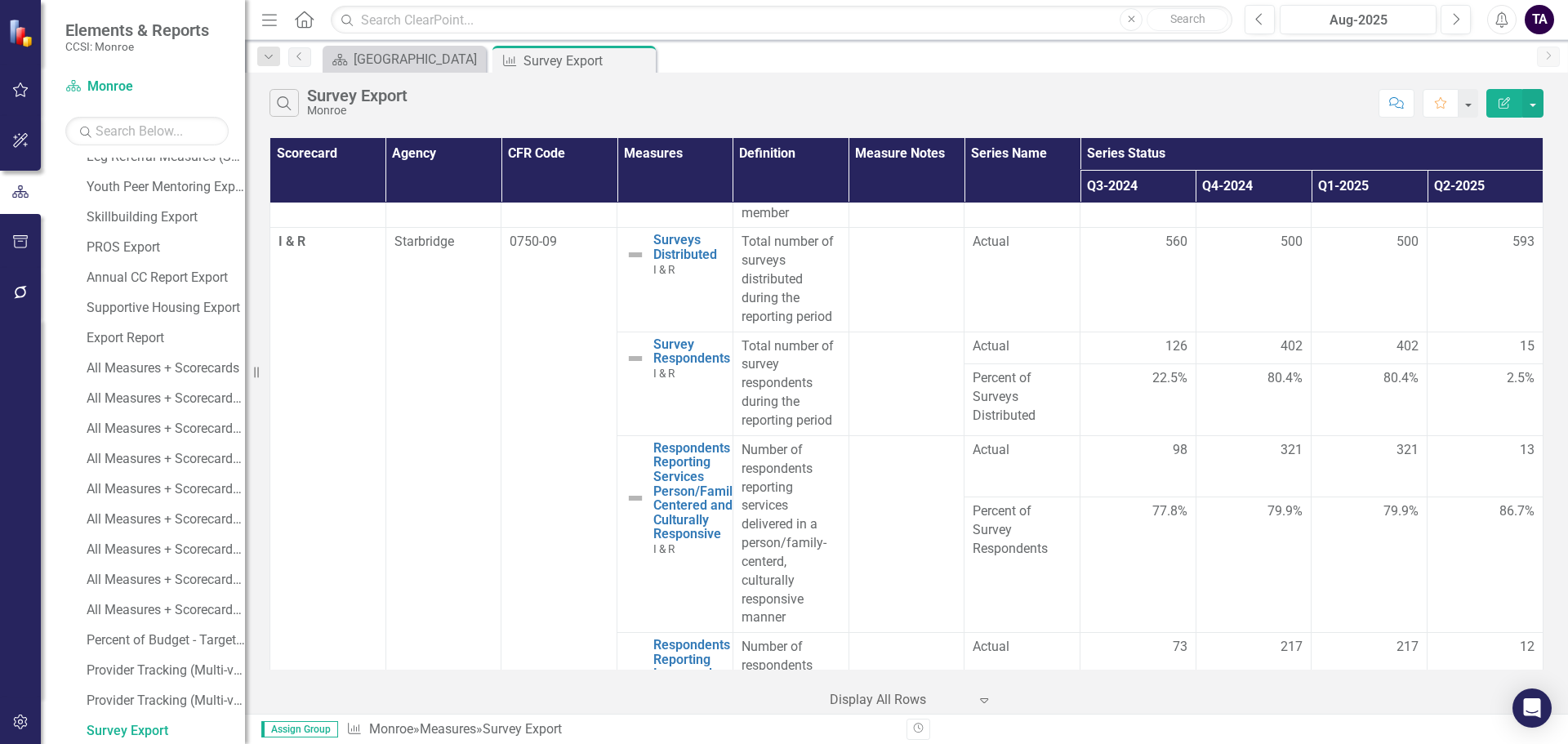
scroll to position [5796, 0]
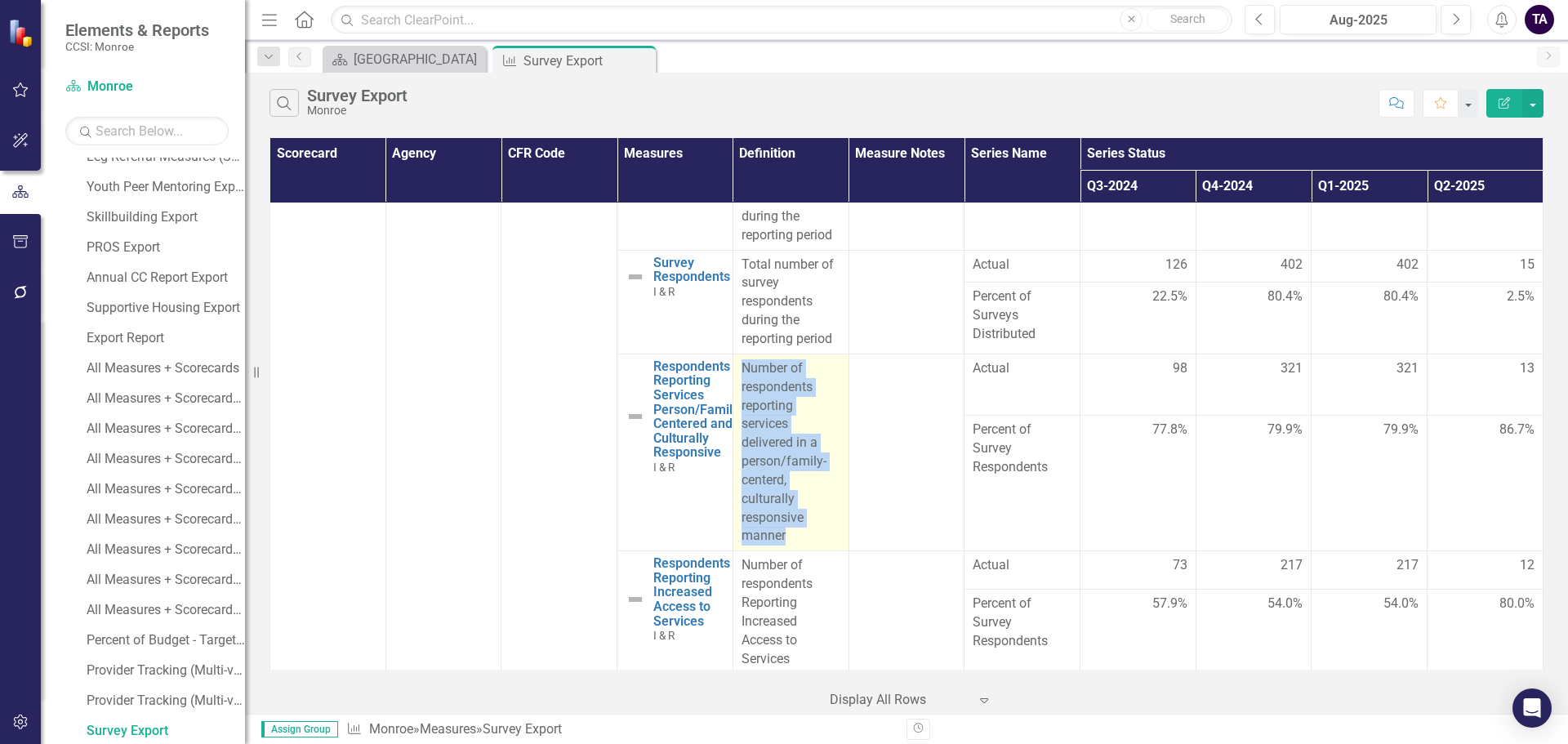
drag, startPoint x: 790, startPoint y: 534, endPoint x: 740, endPoint y: 357, distance: 183.9
click at [740, 357] on td "Number of respondents reporting services delivered in a person/family-centerd, …" at bounding box center [791, 451] width 116 height 197
copy p "Number of respondents reporting services delivered in a person/family-centerd, …"
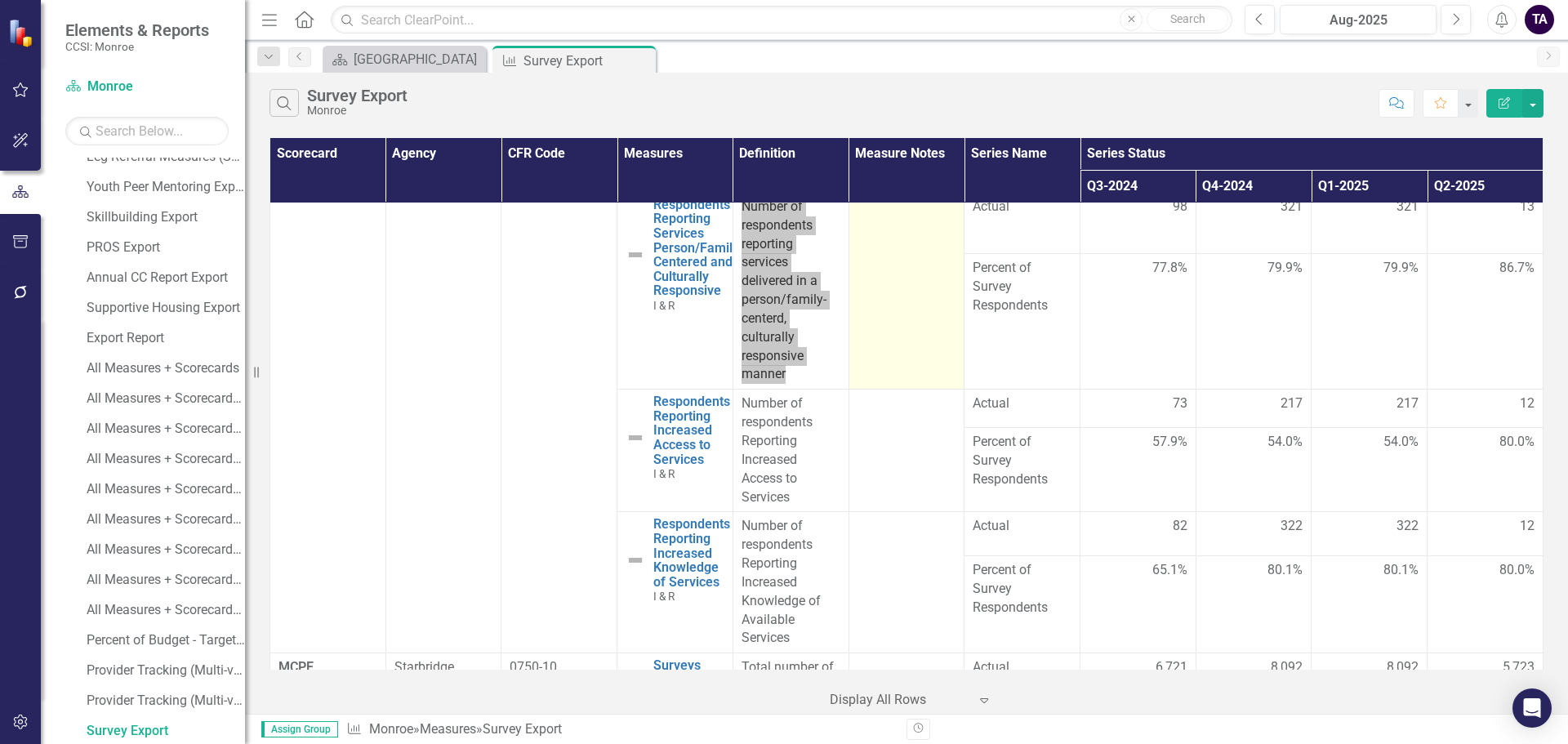
scroll to position [5960, 0]
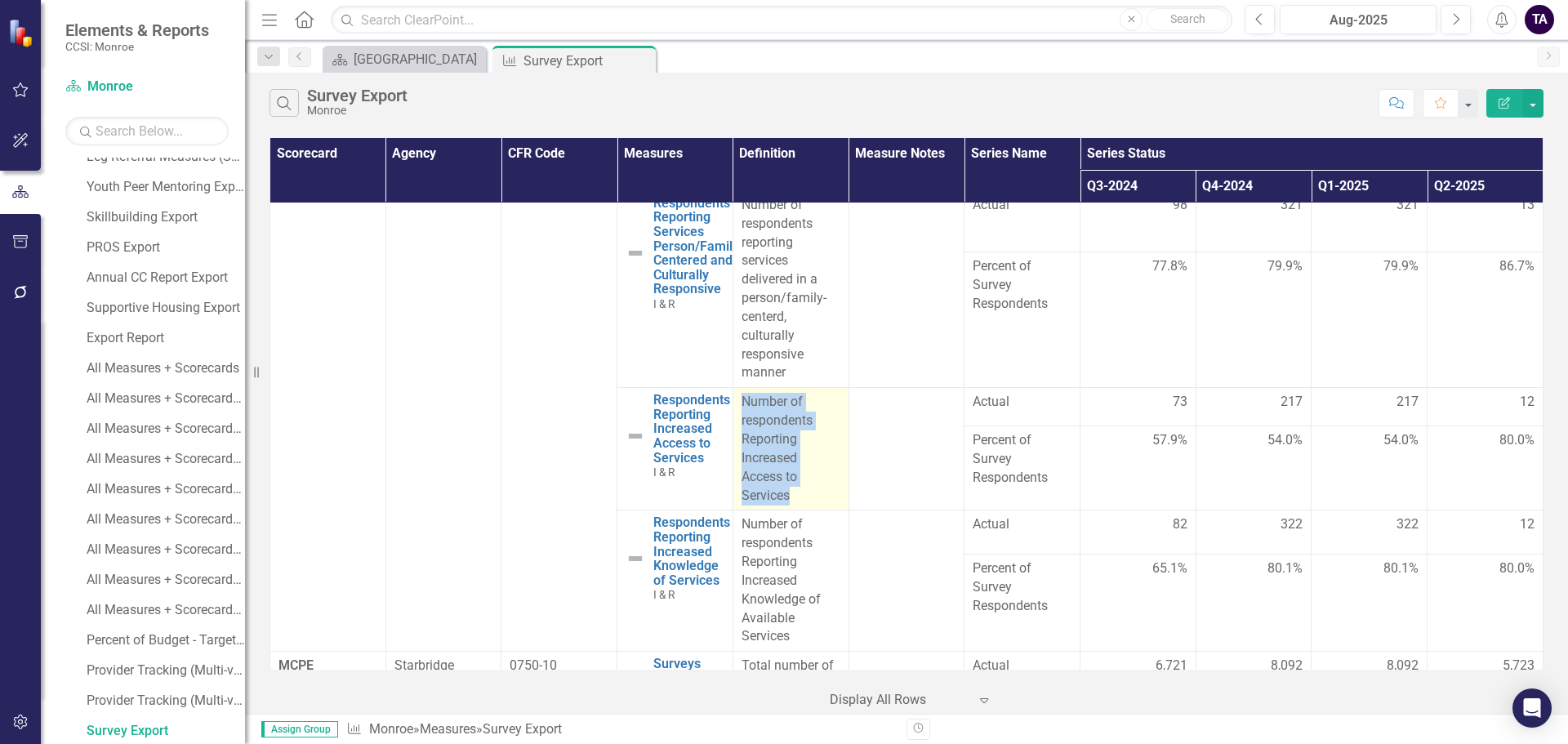
drag, startPoint x: 798, startPoint y: 497, endPoint x: 738, endPoint y: 400, distance: 114.1
click at [742, 400] on p "Number of respondents Reporting Increased Access to Services" at bounding box center [791, 448] width 99 height 112
copy p "Number of respondents Reporting Increased Access to Services"
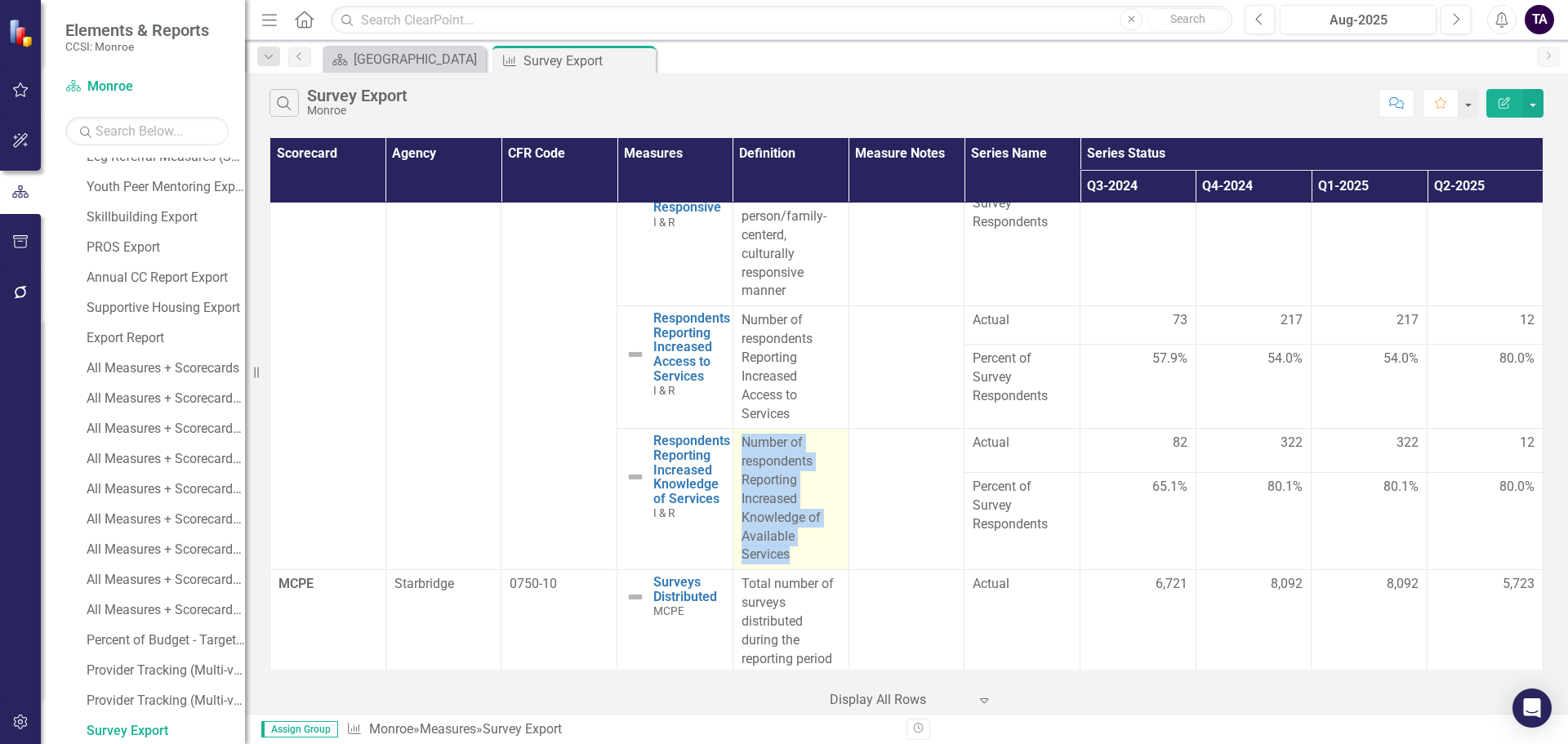
drag, startPoint x: 798, startPoint y: 554, endPoint x: 737, endPoint y: 438, distance: 131.1
click at [742, 438] on p "Number of respondents Reporting Increased Knowledge of Available Services" at bounding box center [791, 498] width 99 height 130
copy p "Number of respondents Reporting Increased Knowledge of Available Services"
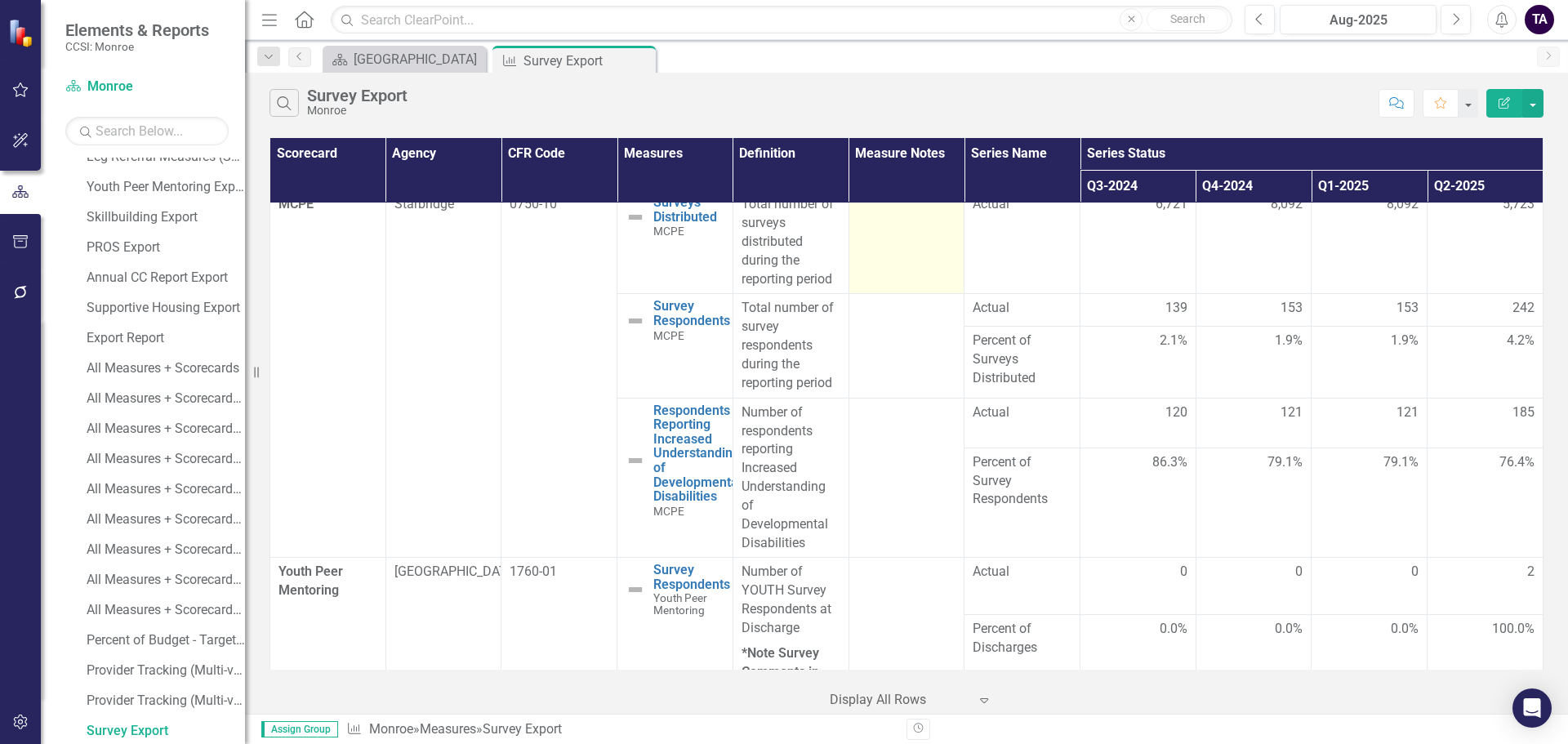
scroll to position [6449, 0]
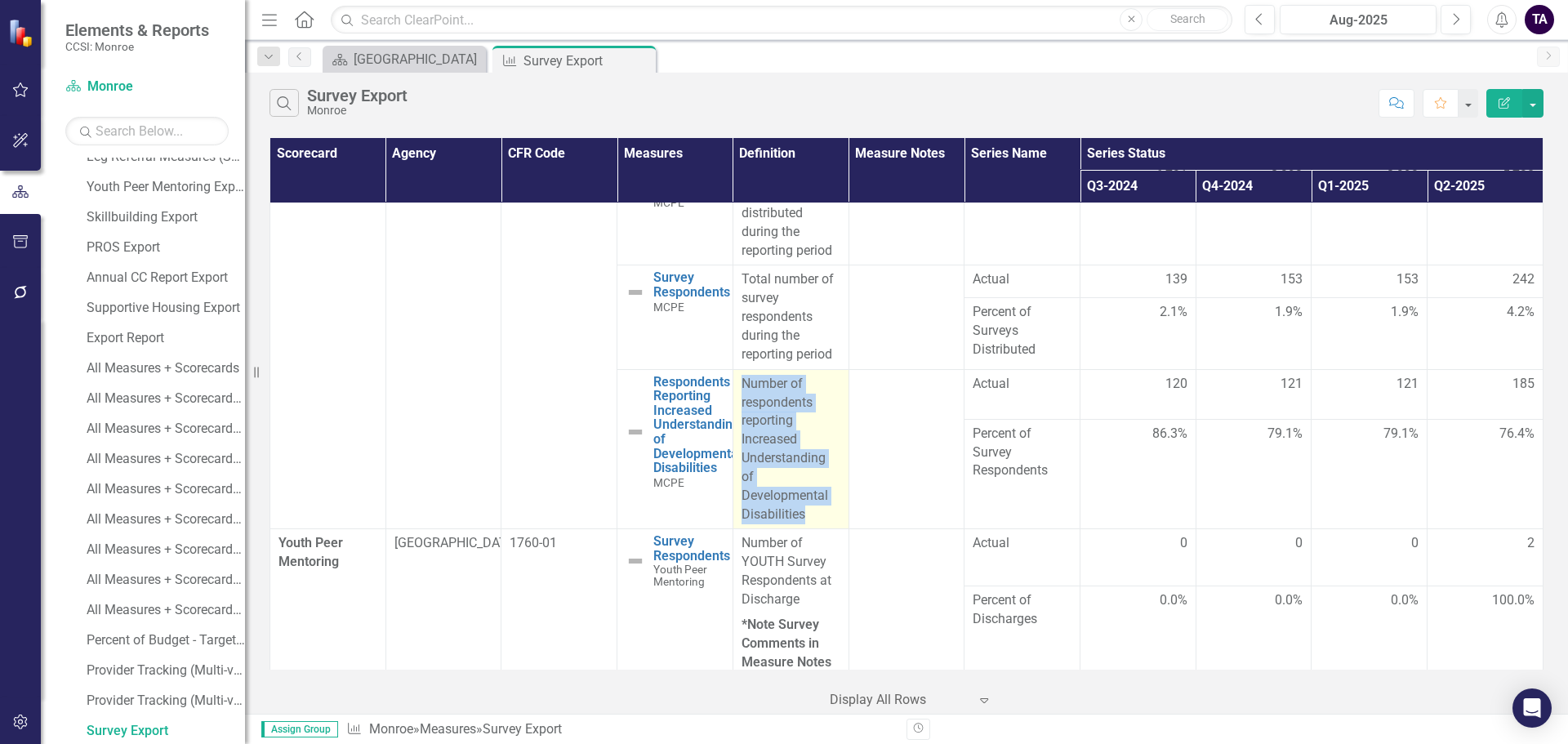
drag, startPoint x: 805, startPoint y: 516, endPoint x: 739, endPoint y: 388, distance: 144.0
click at [742, 388] on p "Number of respondents reporting Increased Understanding of Developmental Disabi…" at bounding box center [791, 449] width 99 height 149
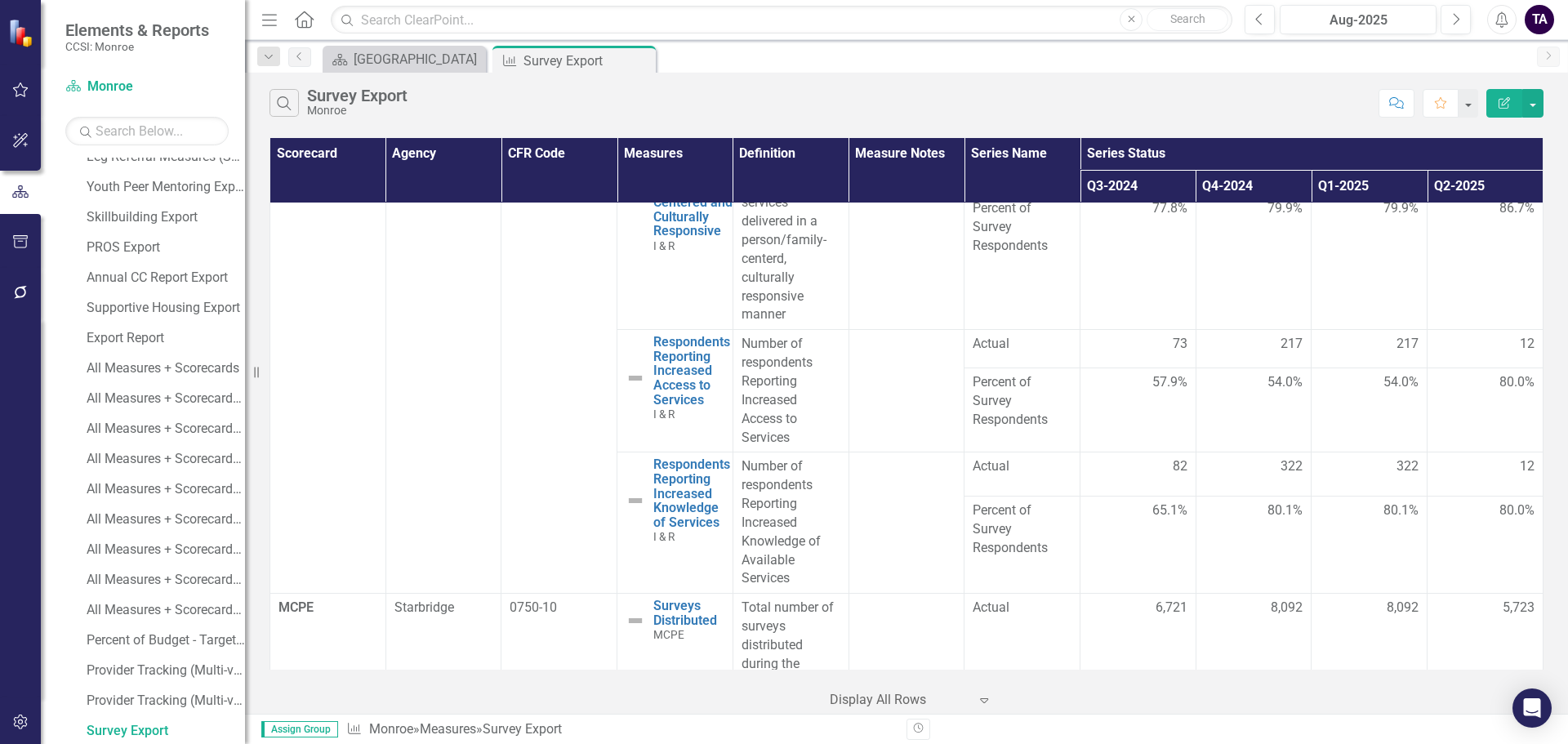
scroll to position [5906, 0]
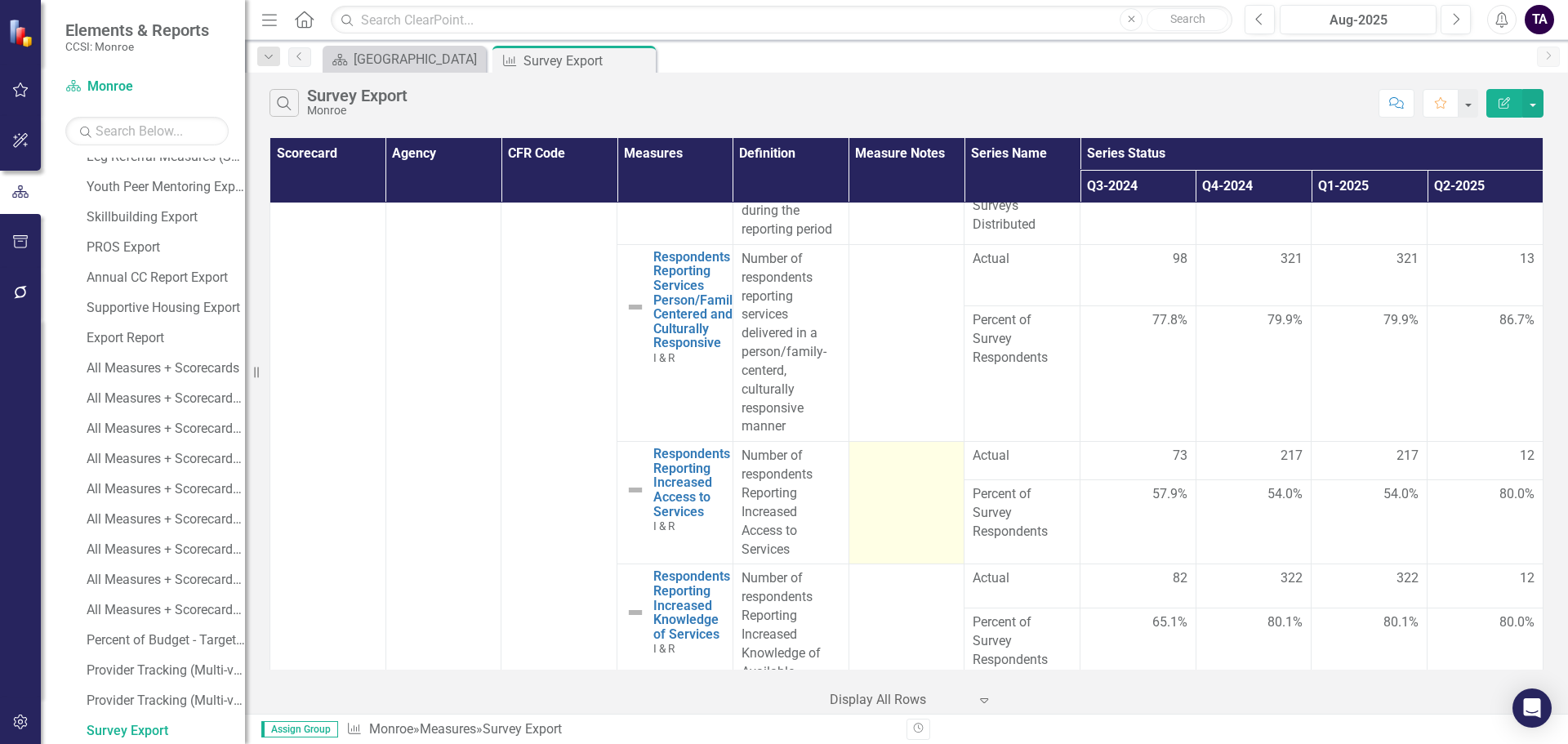
click at [938, 443] on td at bounding box center [906, 503] width 116 height 122
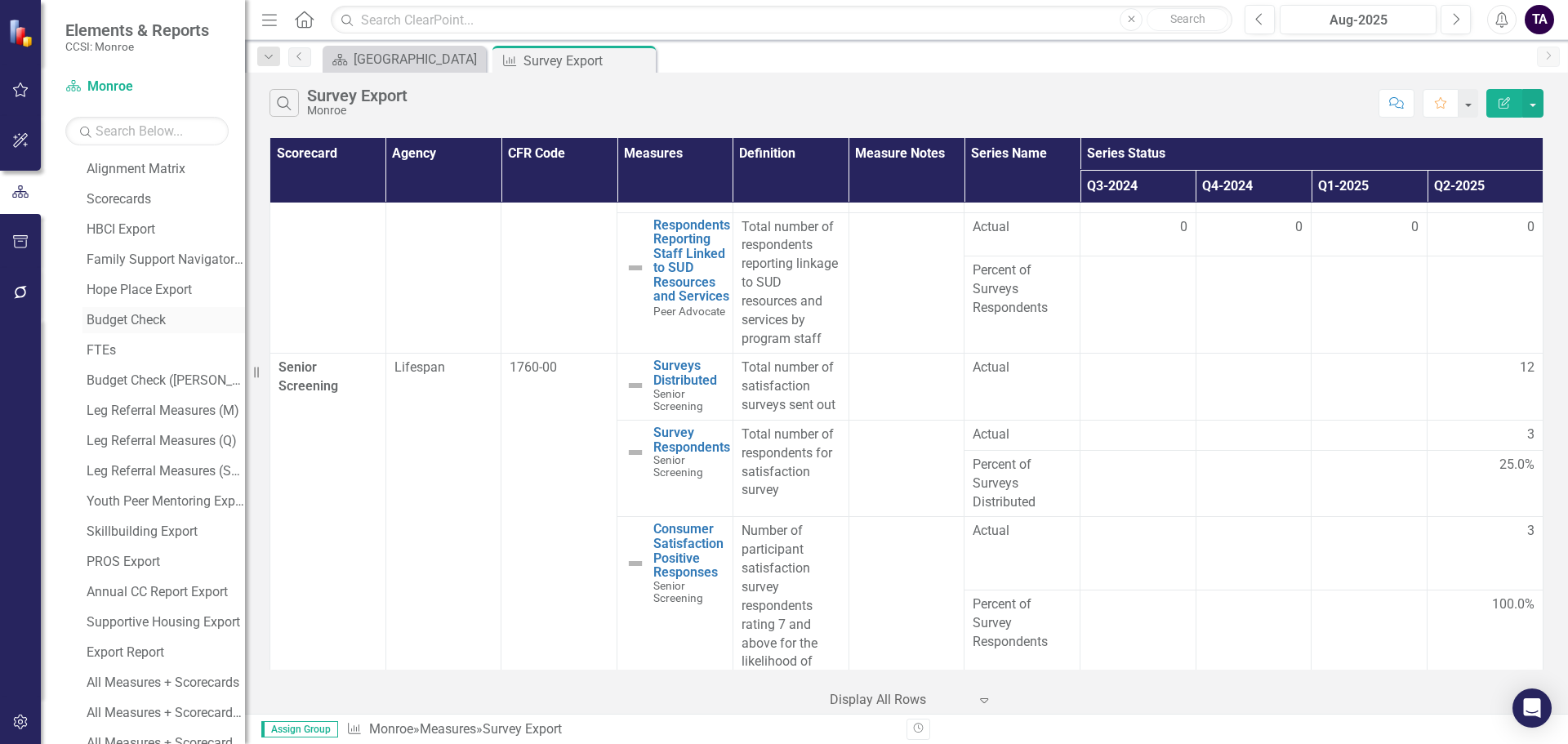
scroll to position [230, 0]
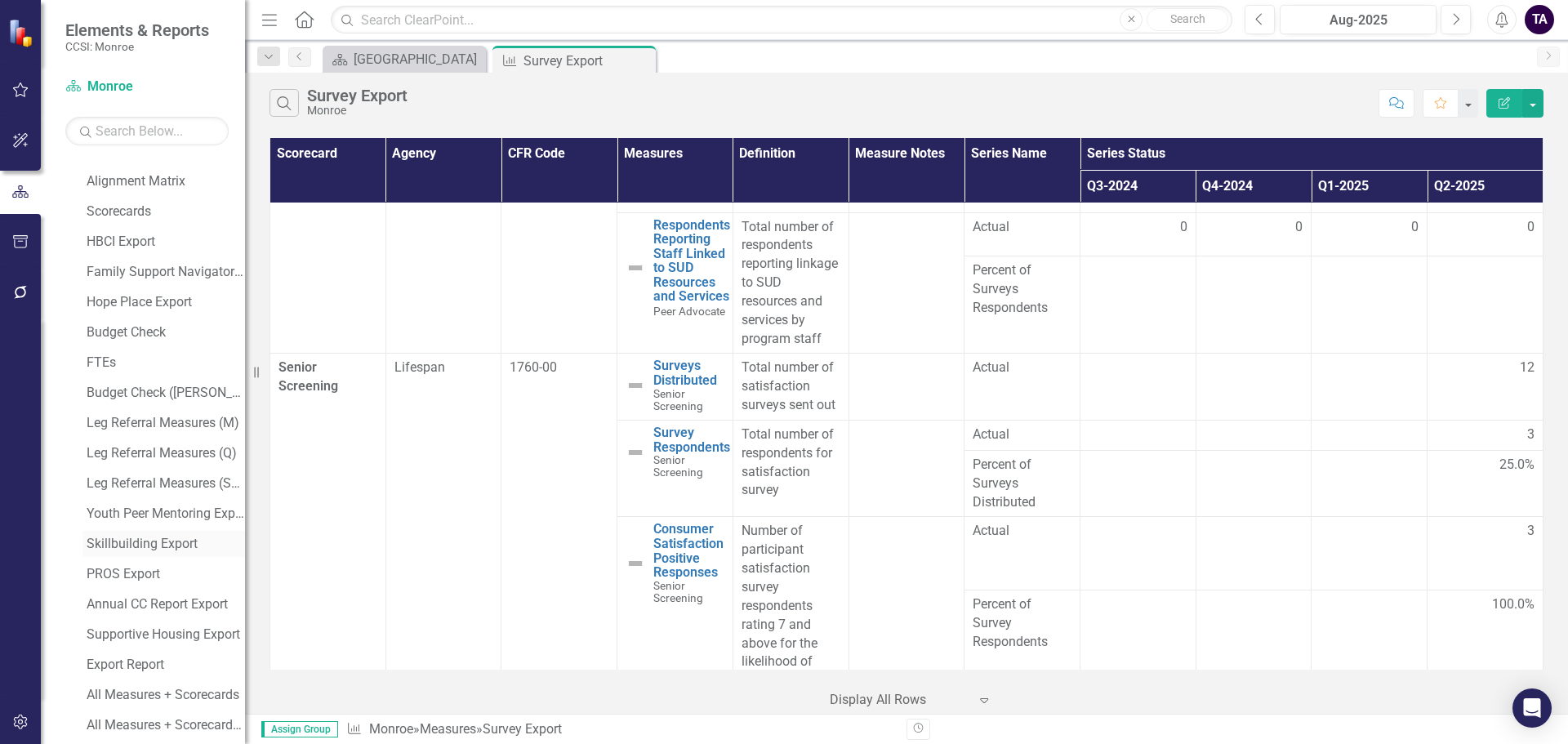
click at [157, 541] on div "Skillbuilding Export" at bounding box center [165, 544] width 158 height 15
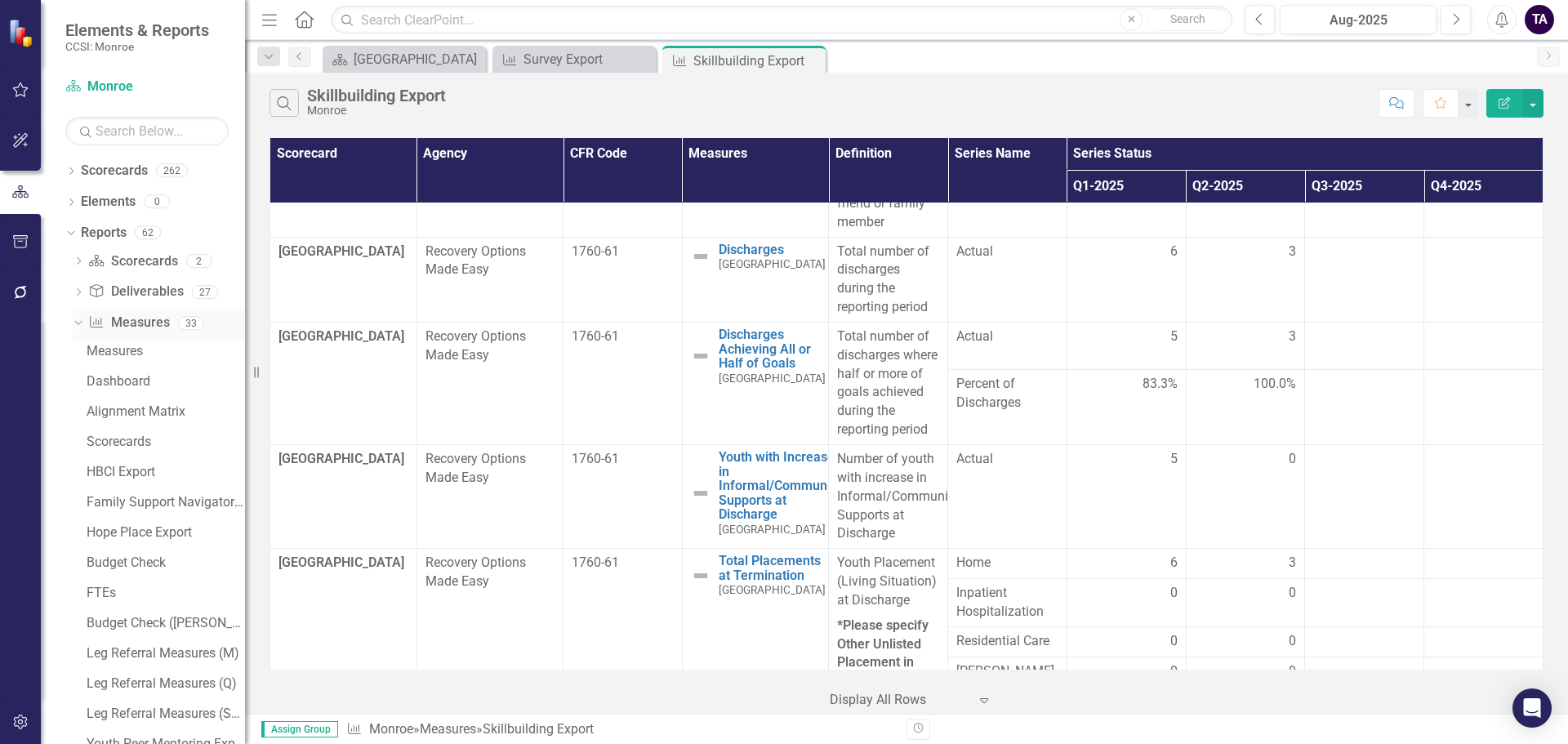
click at [80, 322] on icon "Dropdown" at bounding box center [76, 322] width 9 height 11
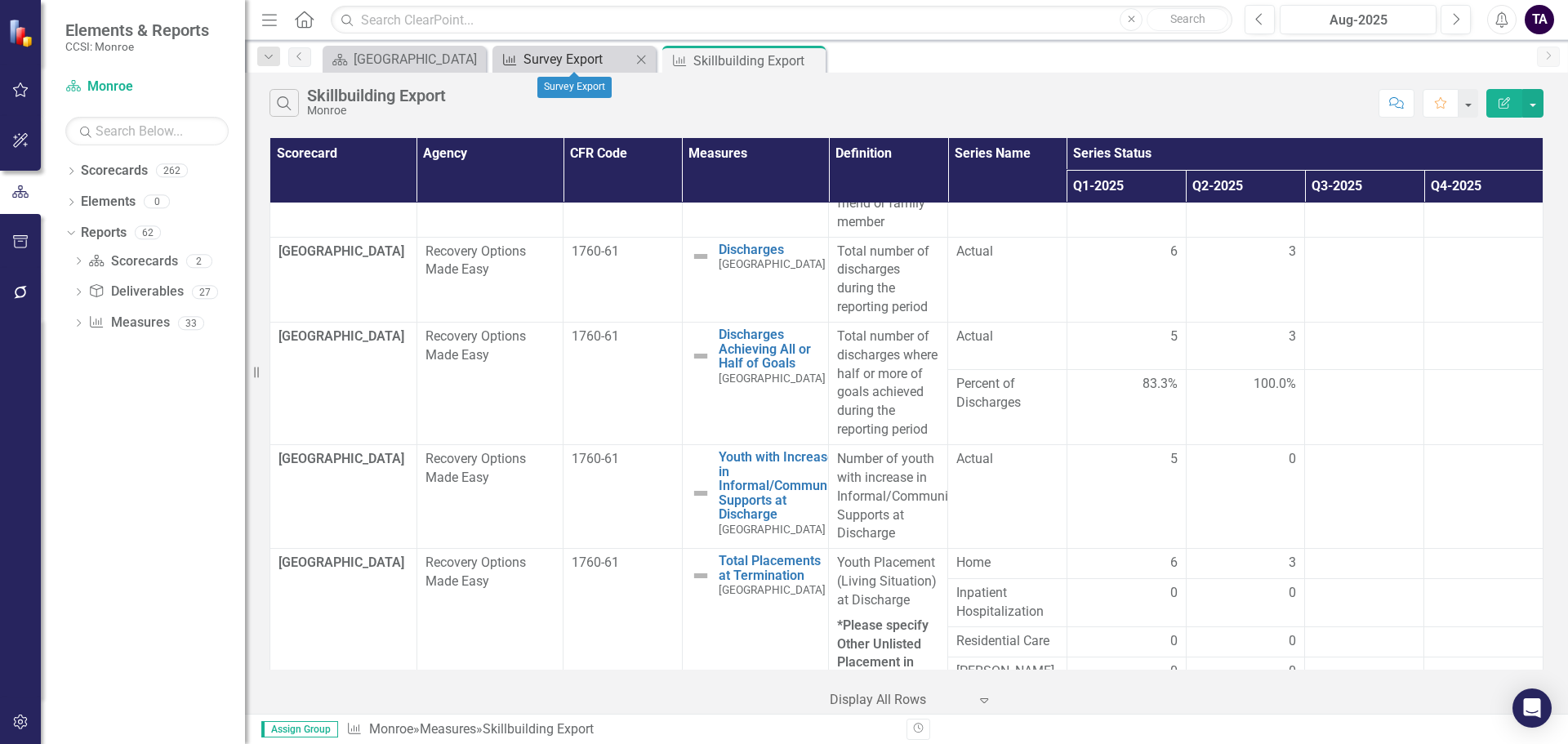
click at [609, 52] on div "Survey Export" at bounding box center [577, 59] width 108 height 20
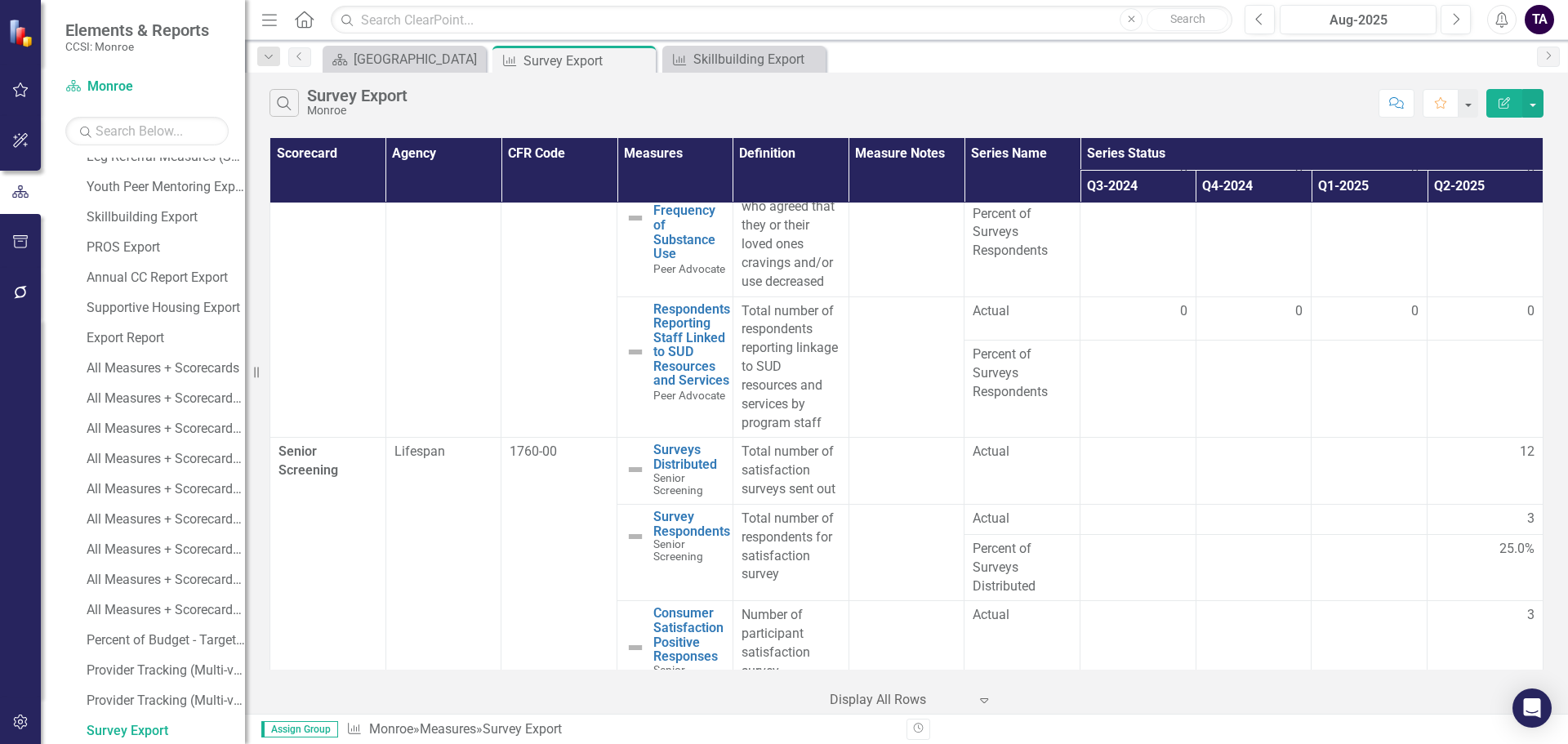
scroll to position [3510, 0]
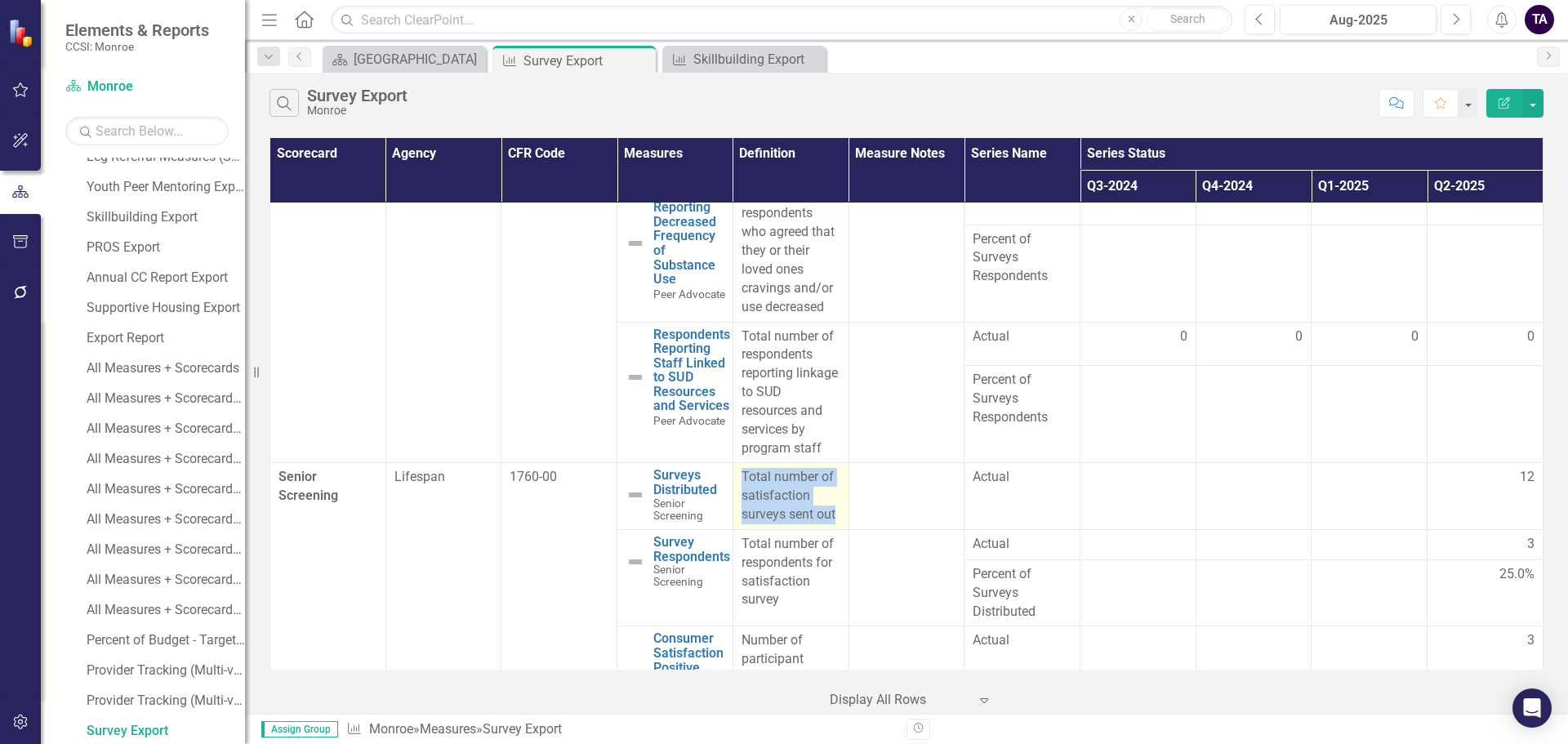
drag, startPoint x: 833, startPoint y: 519, endPoint x: 732, endPoint y: 482, distance: 107.6
click at [733, 482] on td "Total number of satisfaction surveys sent out" at bounding box center [791, 496] width 116 height 67
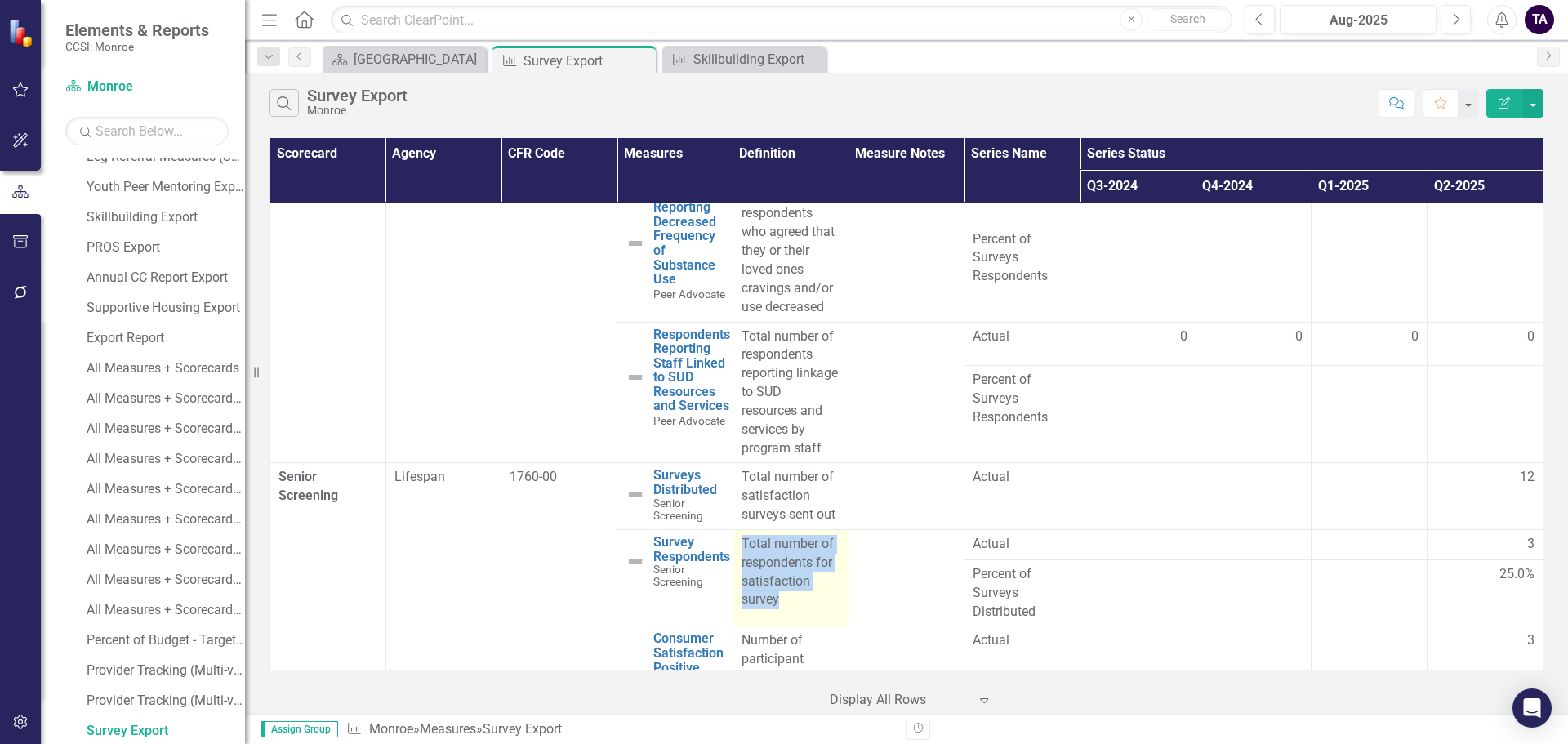
drag, startPoint x: 794, startPoint y: 606, endPoint x: 732, endPoint y: 546, distance: 86.3
click at [733, 546] on td "Total number of respondents for satisfaction survey" at bounding box center [791, 577] width 116 height 97
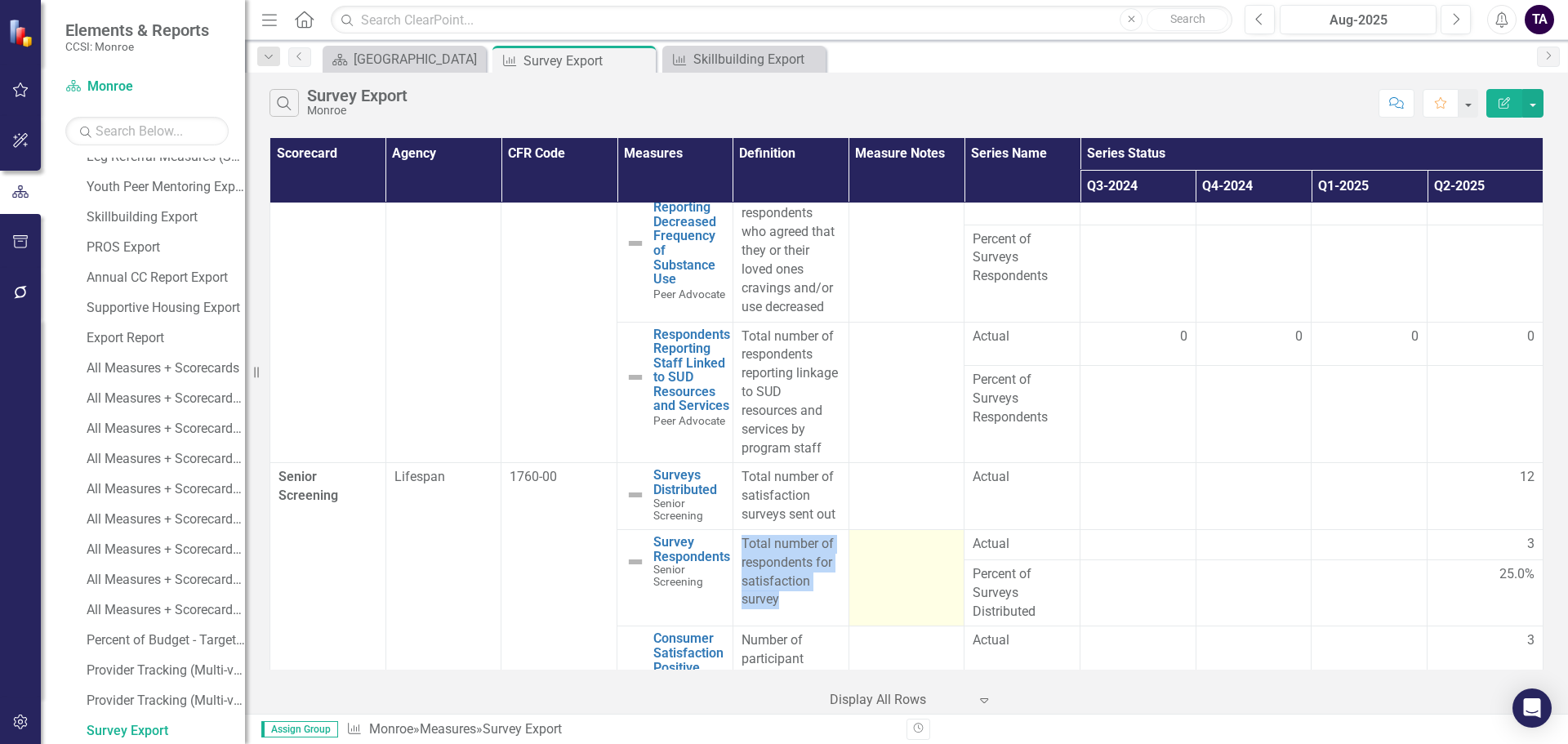
click at [895, 554] on td at bounding box center [906, 577] width 116 height 97
